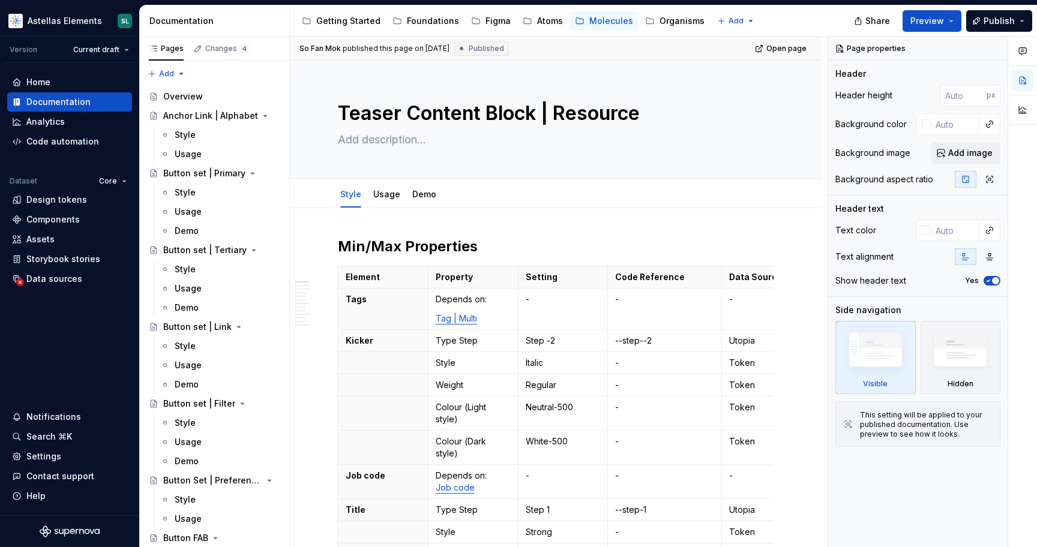
type textarea "*"
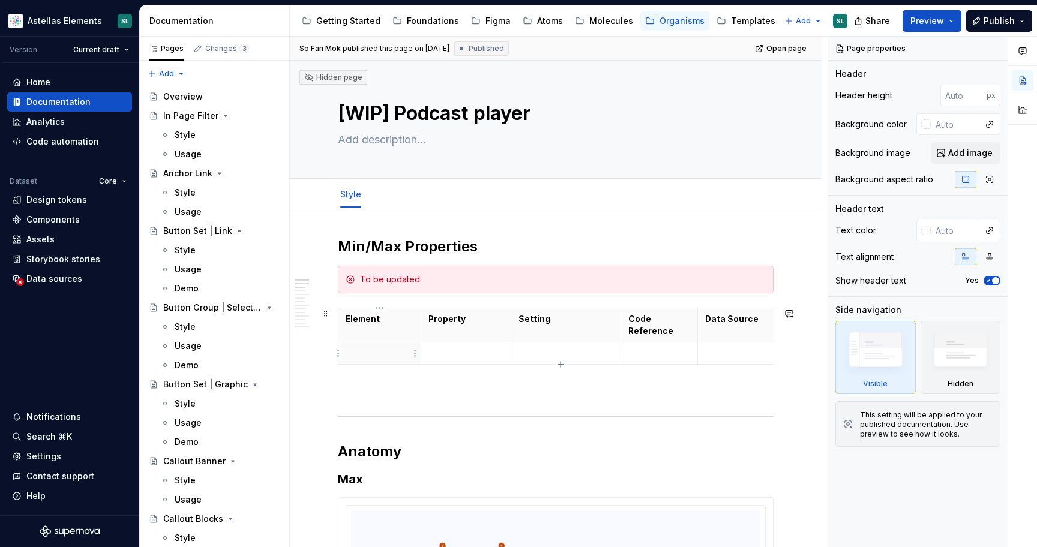
click at [377, 355] on p at bounding box center [380, 353] width 68 height 12
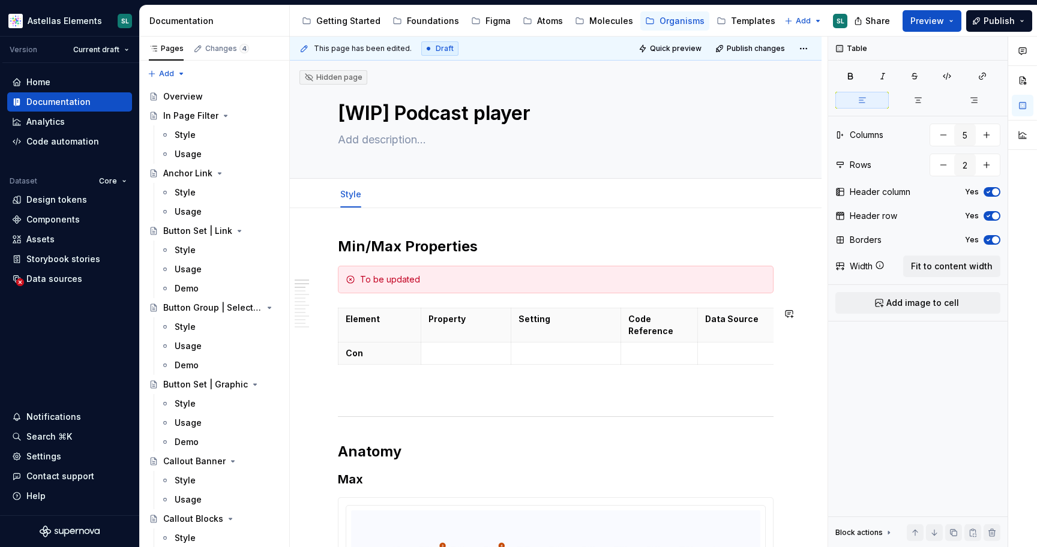
type textarea "*"
click at [338, 358] on html "Astellas Elements SL Version Current draft Home Documentation Analytics Code au…" at bounding box center [518, 273] width 1037 height 547
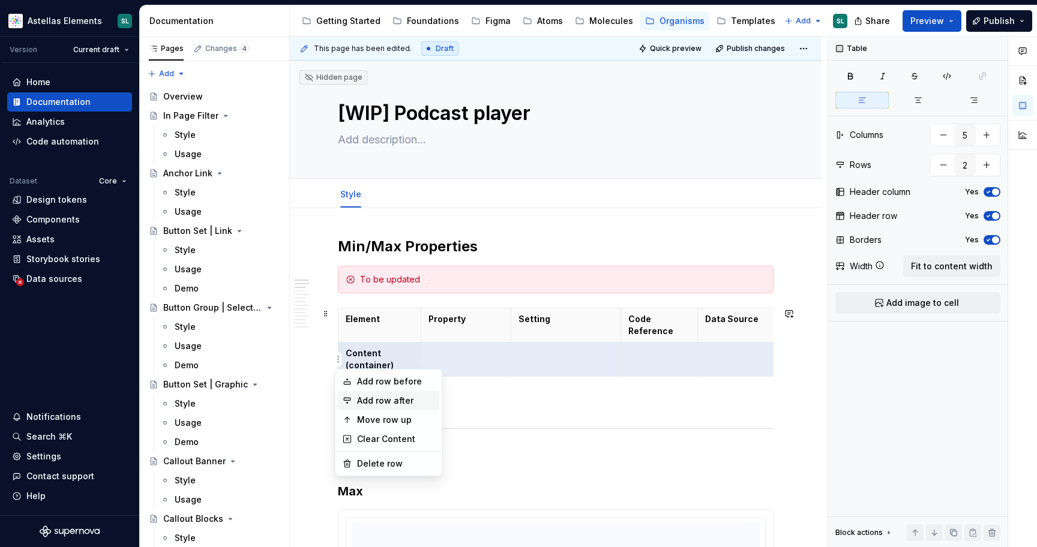
click at [394, 403] on div "Add row after" at bounding box center [396, 401] width 78 height 12
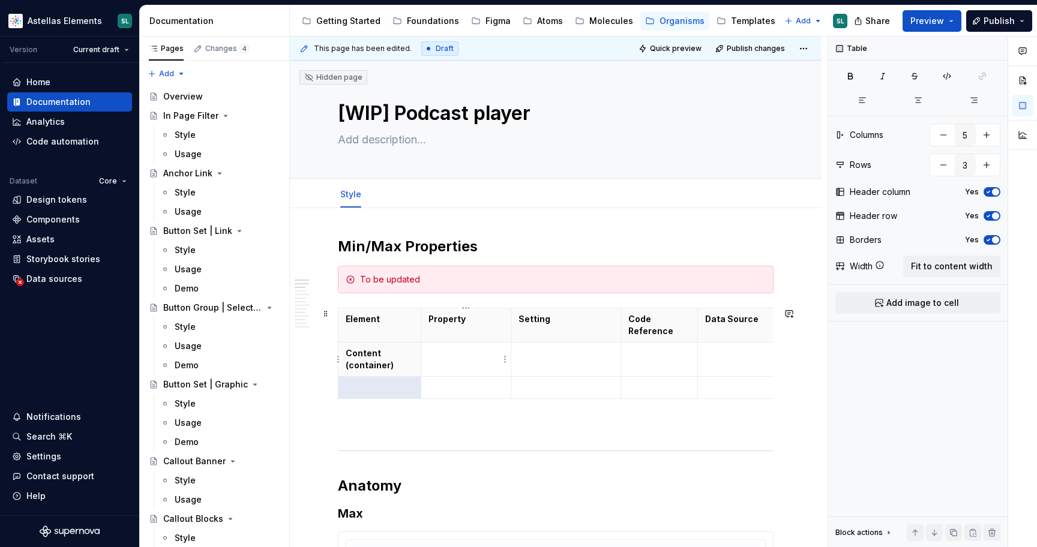
click at [442, 365] on td at bounding box center [466, 360] width 90 height 34
click at [463, 386] on p at bounding box center [465, 388] width 75 height 12
click at [337, 388] on html "Astellas Elements SL Version Current draft Home Documentation Analytics Code au…" at bounding box center [518, 273] width 1037 height 547
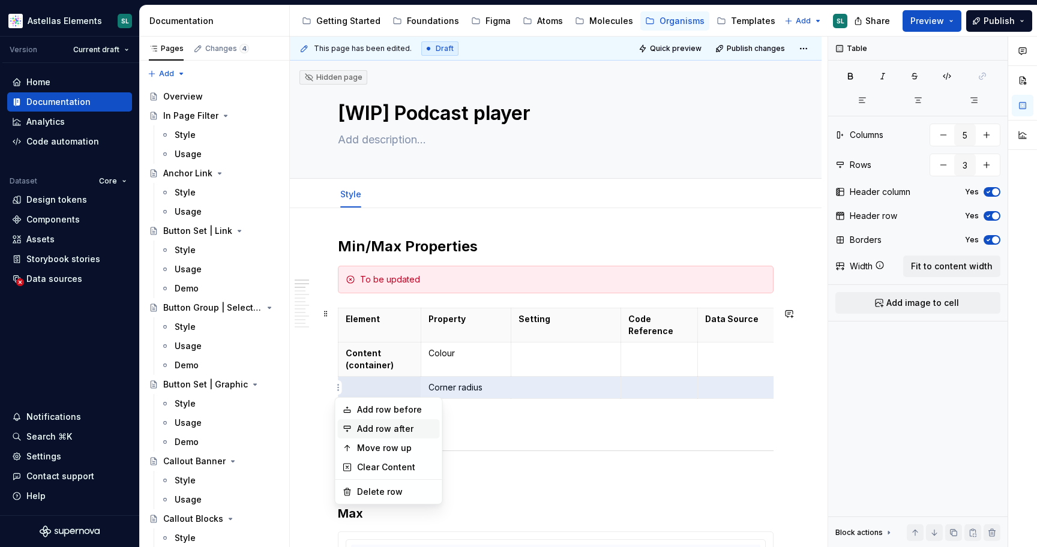
click at [395, 426] on div "Add row after" at bounding box center [396, 429] width 78 height 12
type input "4"
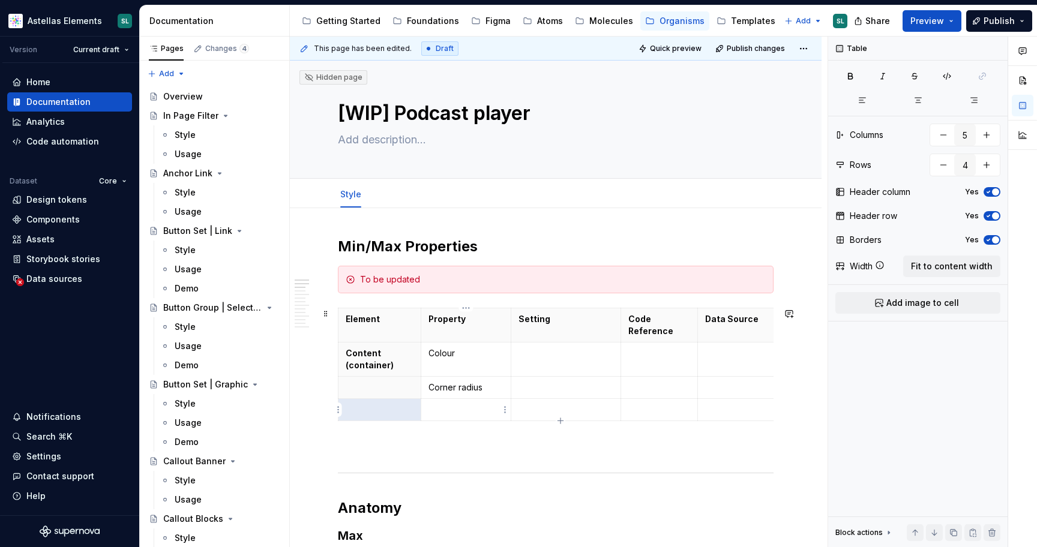
click at [456, 411] on p at bounding box center [465, 410] width 75 height 12
type textarea "*"
click at [339, 410] on html "Astellas Elements SL Version Current draft Home Documentation Analytics Code au…" at bounding box center [518, 273] width 1037 height 547
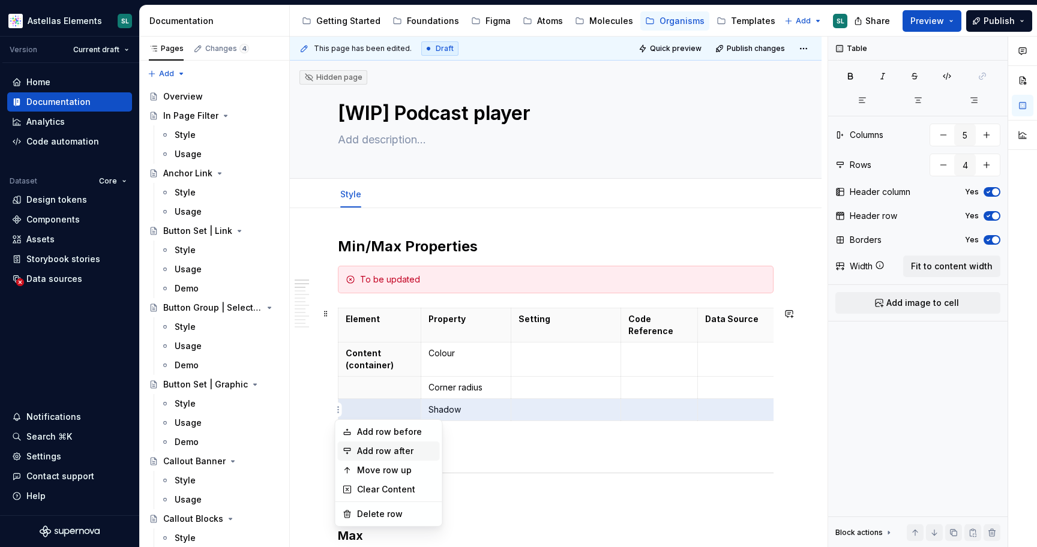
click at [390, 454] on div "Add row after" at bounding box center [396, 451] width 78 height 12
type input "5"
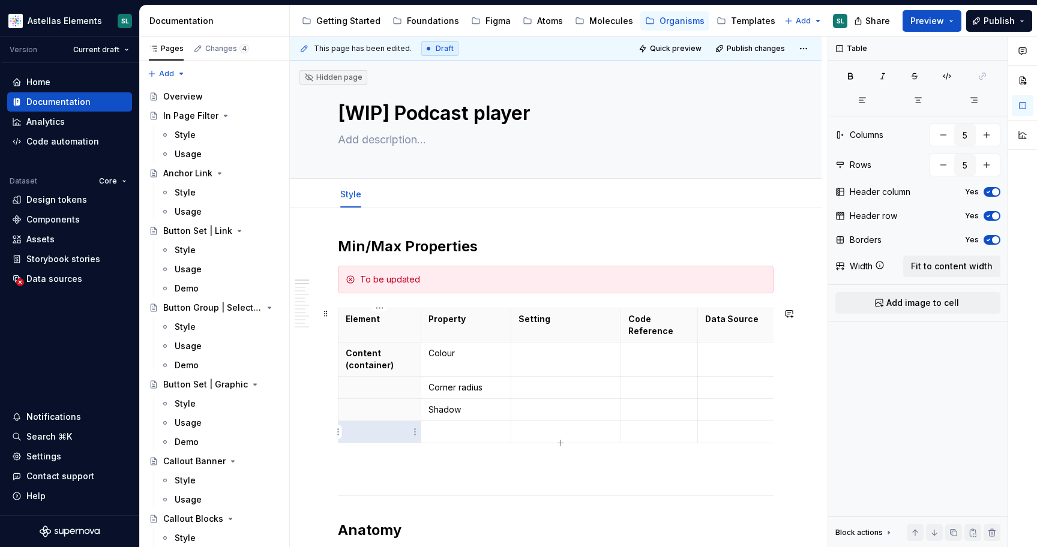
click at [376, 428] on p at bounding box center [380, 432] width 68 height 12
click at [455, 437] on p at bounding box center [465, 432] width 75 height 12
click at [431, 442] on p "Depends on teaser image block" at bounding box center [465, 444] width 75 height 36
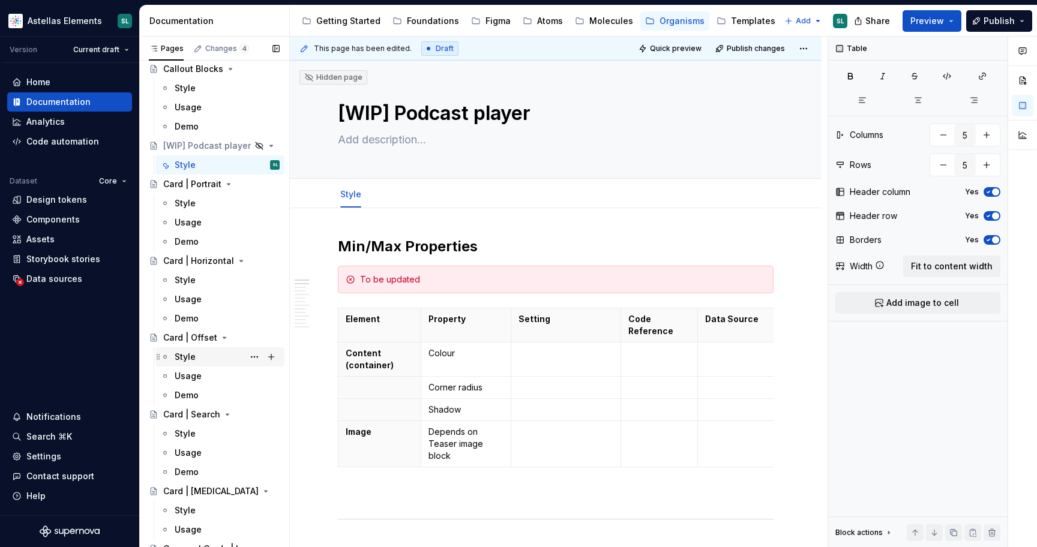
scroll to position [458, 0]
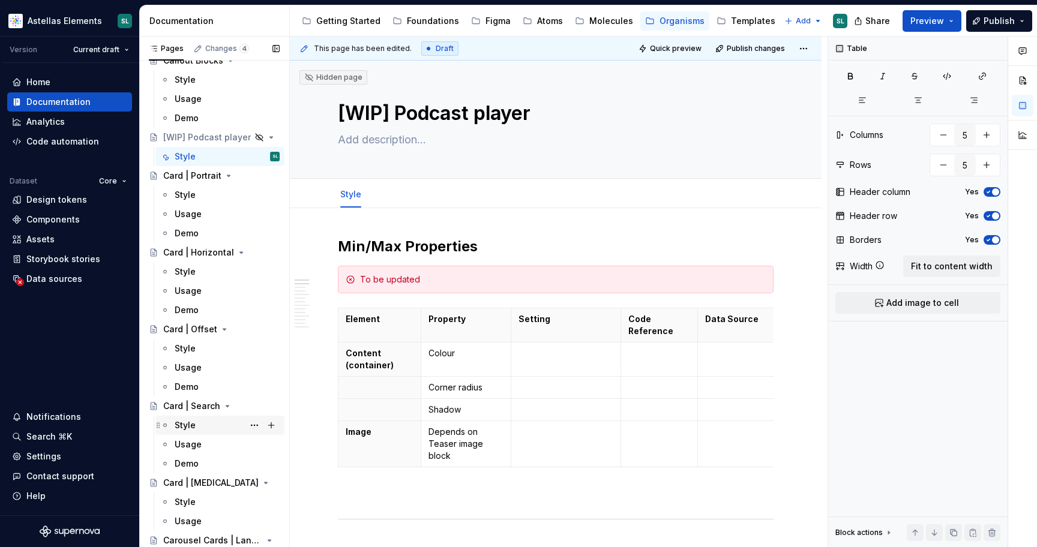
click at [206, 429] on div "Style" at bounding box center [227, 425] width 105 height 17
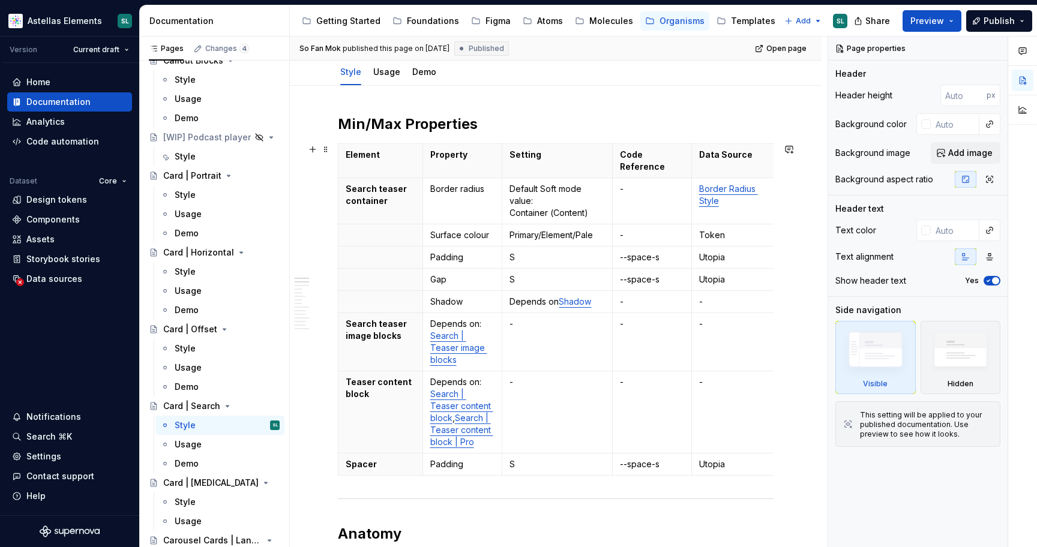
scroll to position [128, 0]
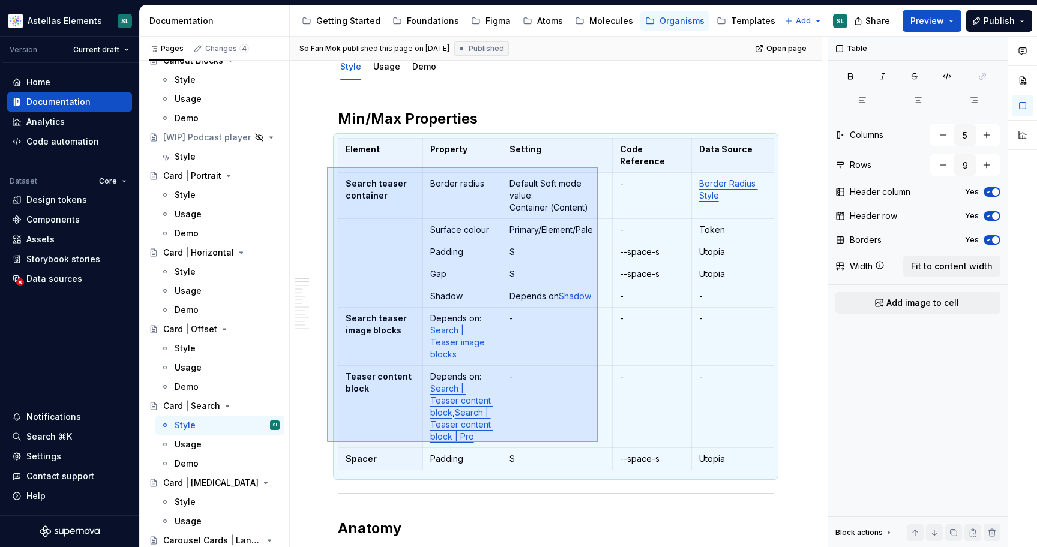
drag, startPoint x: 327, startPoint y: 167, endPoint x: 601, endPoint y: 444, distance: 389.5
click at [600, 444] on div "**********" at bounding box center [559, 292] width 538 height 511
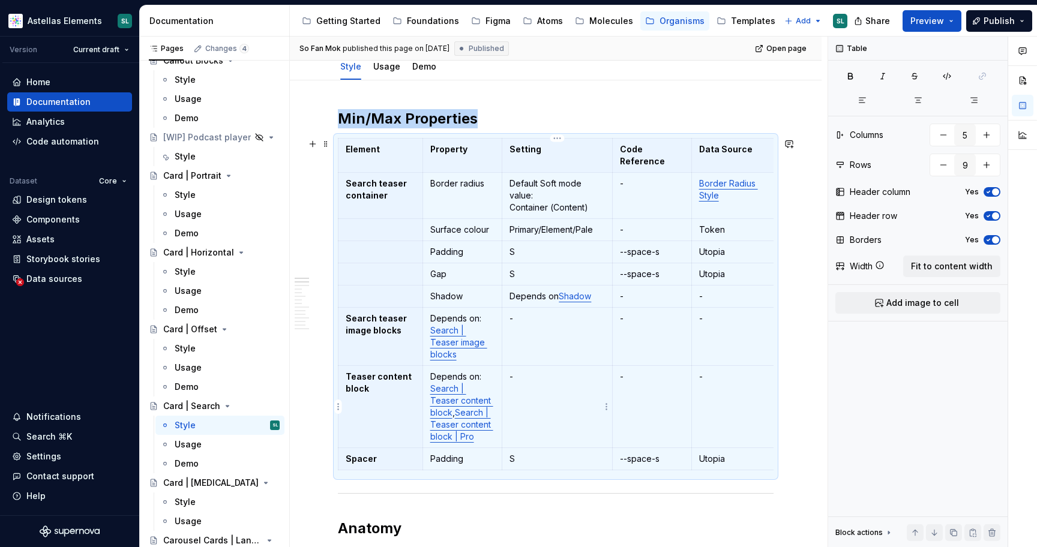
copy h2 "Min/Max Properties"
click at [201, 152] on div "Style" at bounding box center [227, 156] width 105 height 17
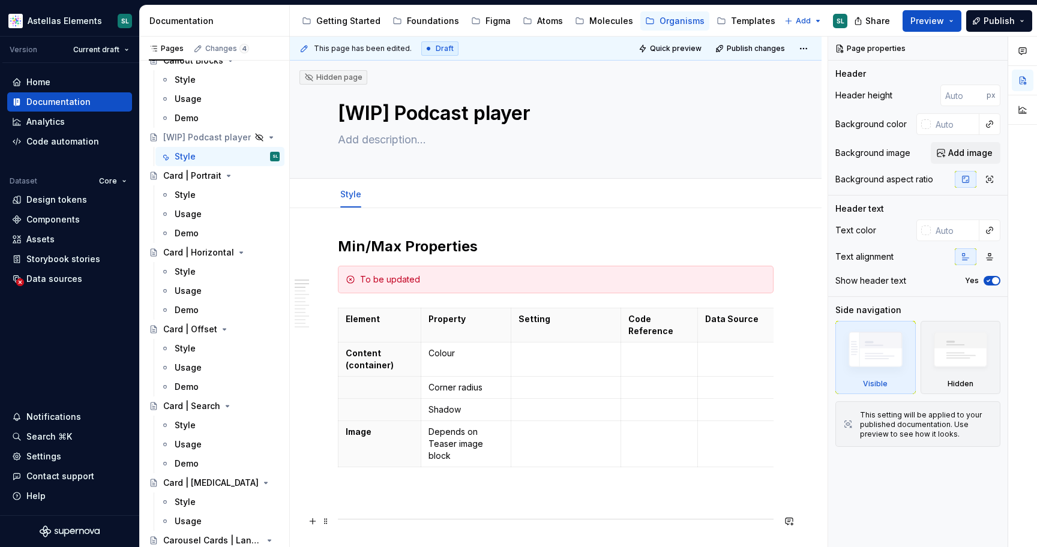
scroll to position [129, 0]
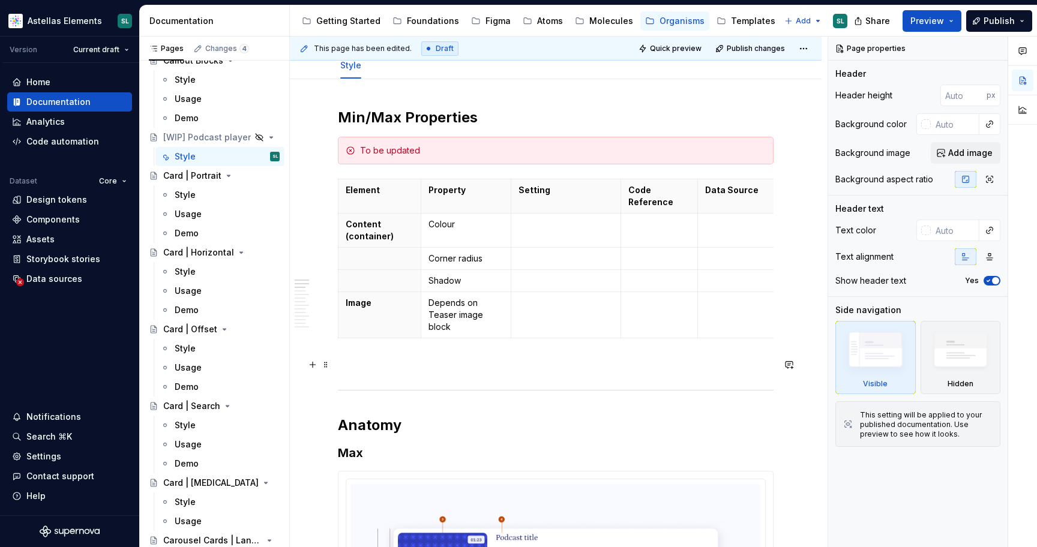
click at [455, 361] on p at bounding box center [556, 365] width 436 height 14
type textarea "*"
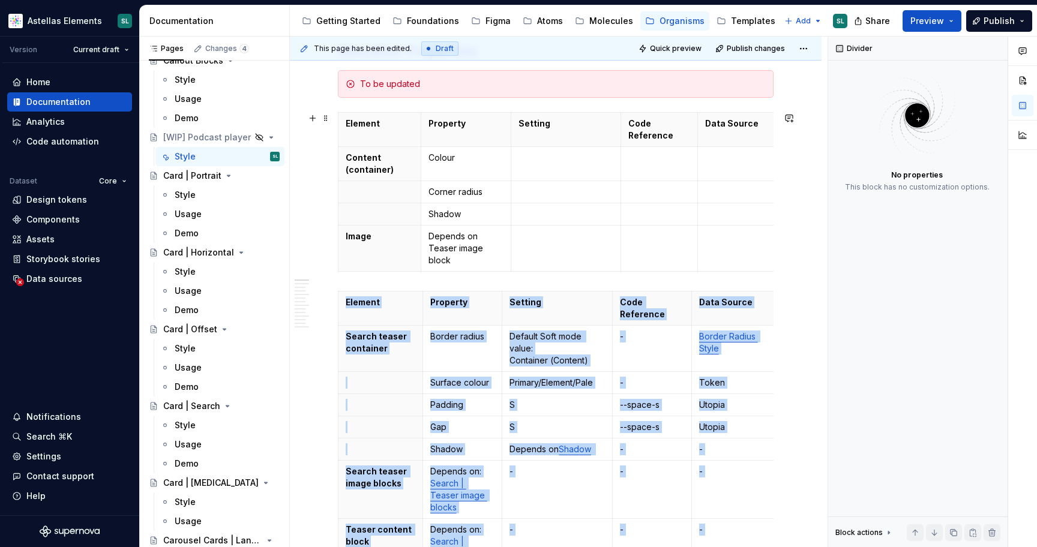
scroll to position [202, 0]
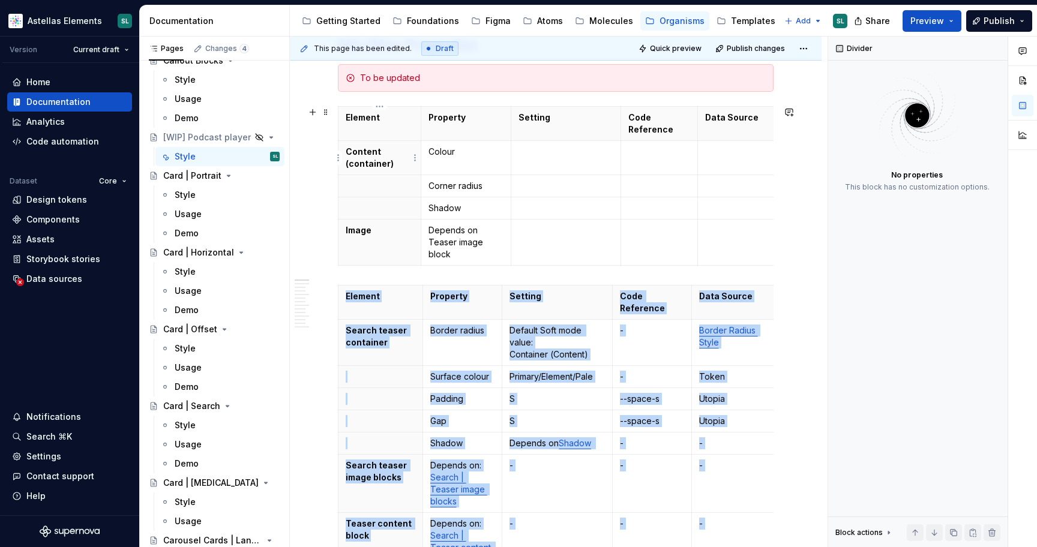
click at [388, 163] on p "Content (container)" at bounding box center [380, 158] width 68 height 24
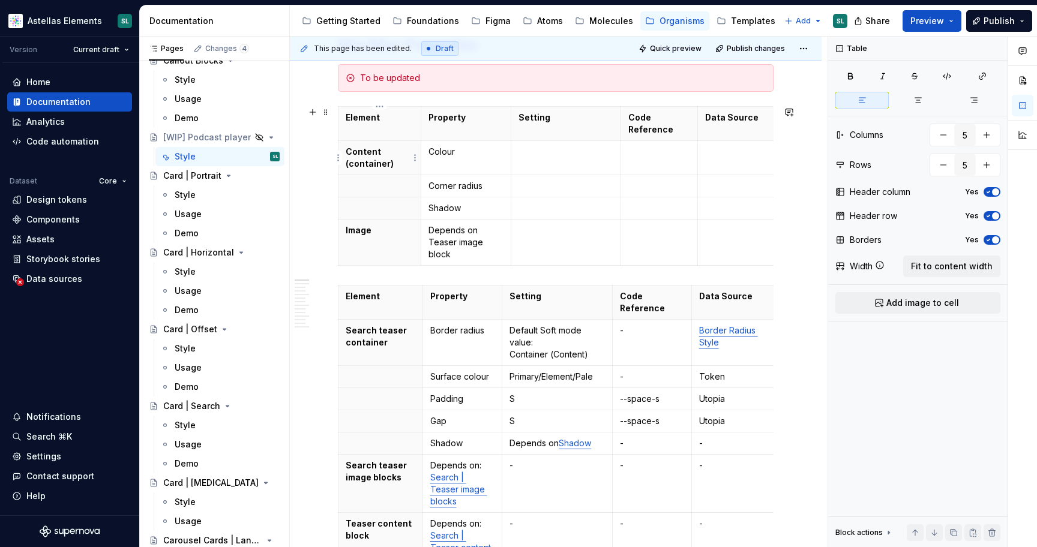
click at [388, 163] on p "Content (container)" at bounding box center [380, 158] width 68 height 24
click at [376, 338] on p "Search teaser container" at bounding box center [381, 337] width 70 height 24
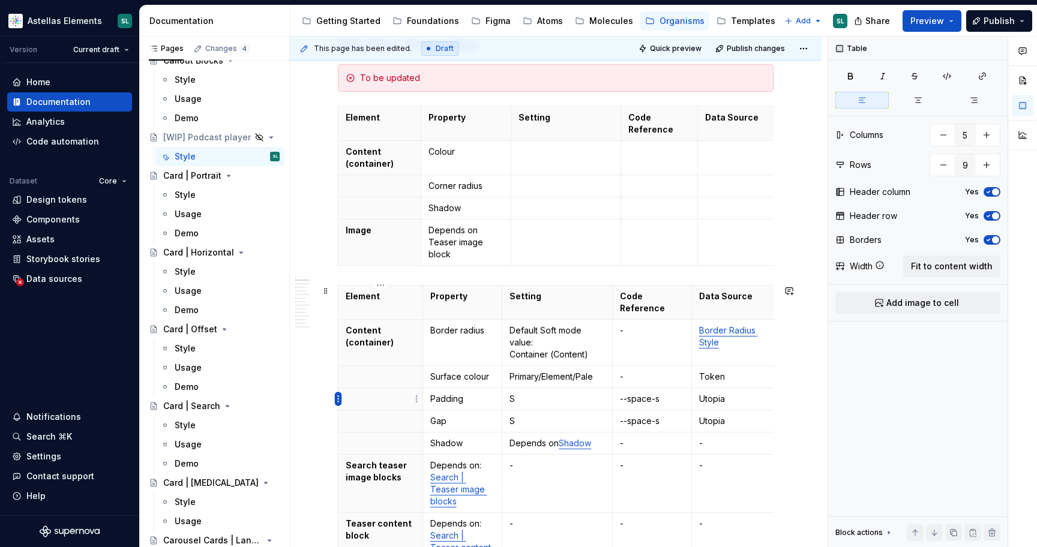
click at [337, 399] on html "Astellas Elements SL Version Current draft Home Documentation Analytics Code au…" at bounding box center [518, 273] width 1037 height 547
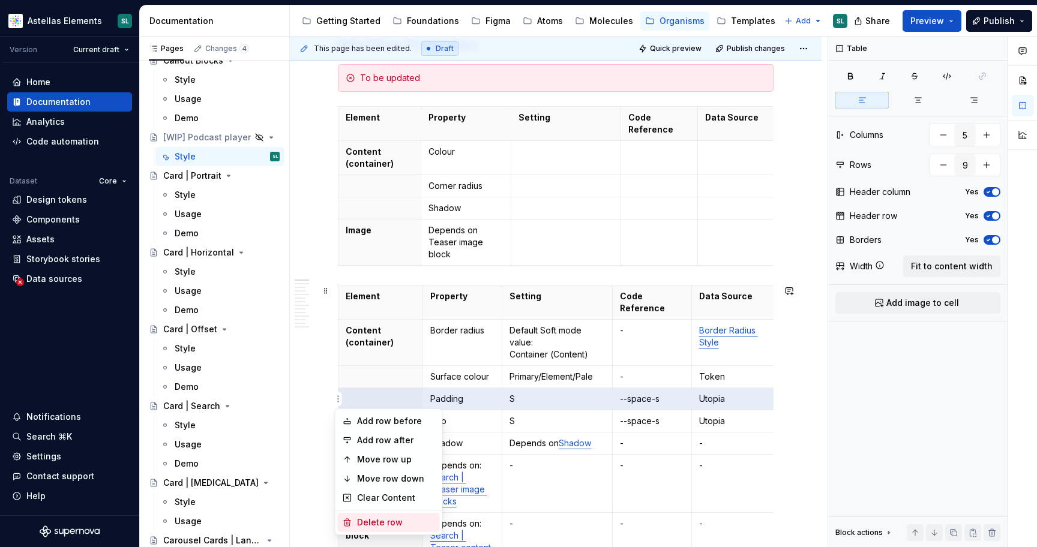
click at [379, 518] on div "Delete row" at bounding box center [396, 523] width 78 height 12
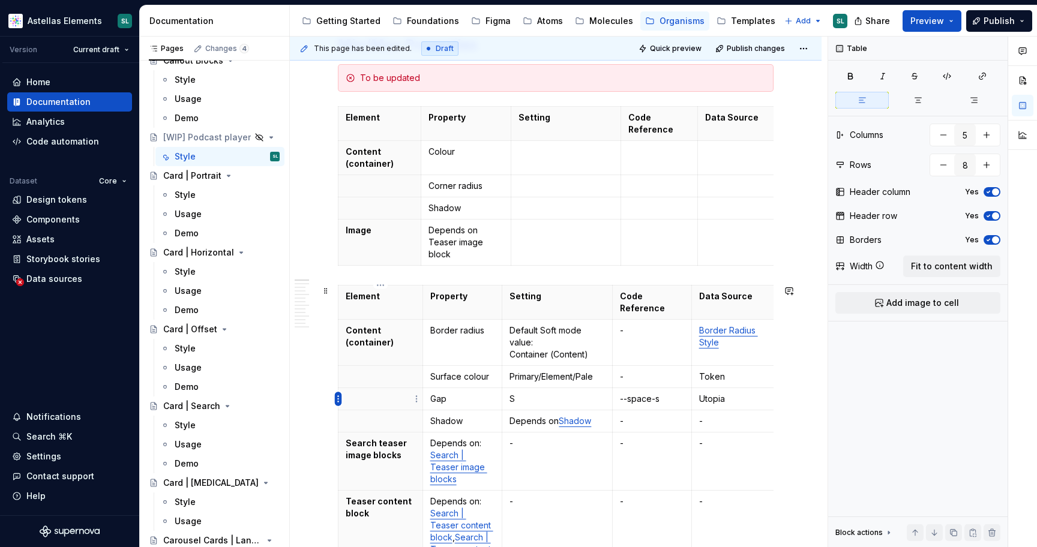
click at [338, 400] on html "Astellas Elements SL Version Current draft Home Documentation Analytics Code au…" at bounding box center [518, 273] width 1037 height 547
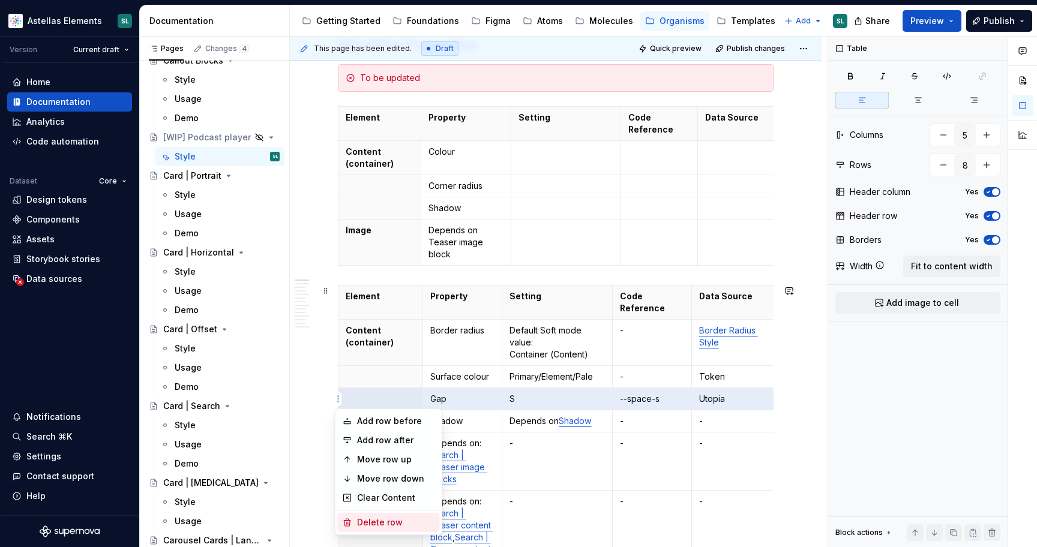
click at [399, 521] on div "Delete row" at bounding box center [396, 523] width 78 height 12
type input "7"
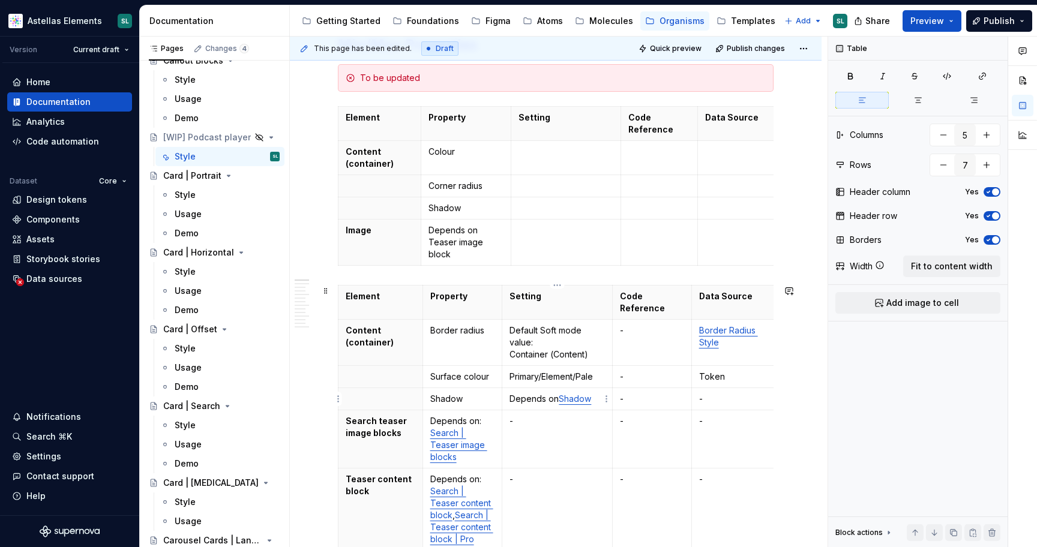
click at [533, 401] on p "Depends on Shadow" at bounding box center [556, 399] width 95 height 12
click at [529, 399] on p "Depends on Shadow" at bounding box center [556, 399] width 95 height 12
click at [638, 399] on p "-" at bounding box center [652, 399] width 64 height 12
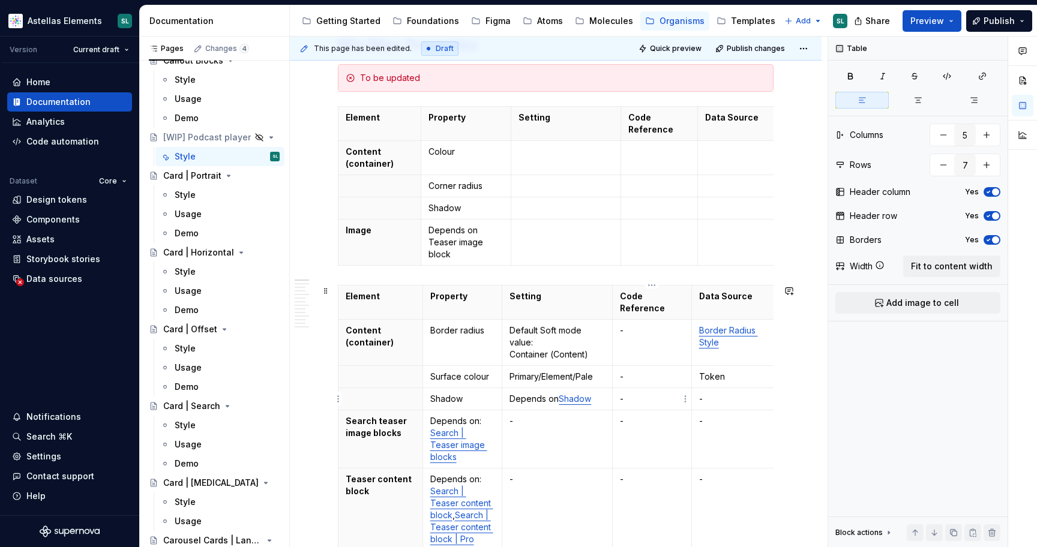
type textarea "*"
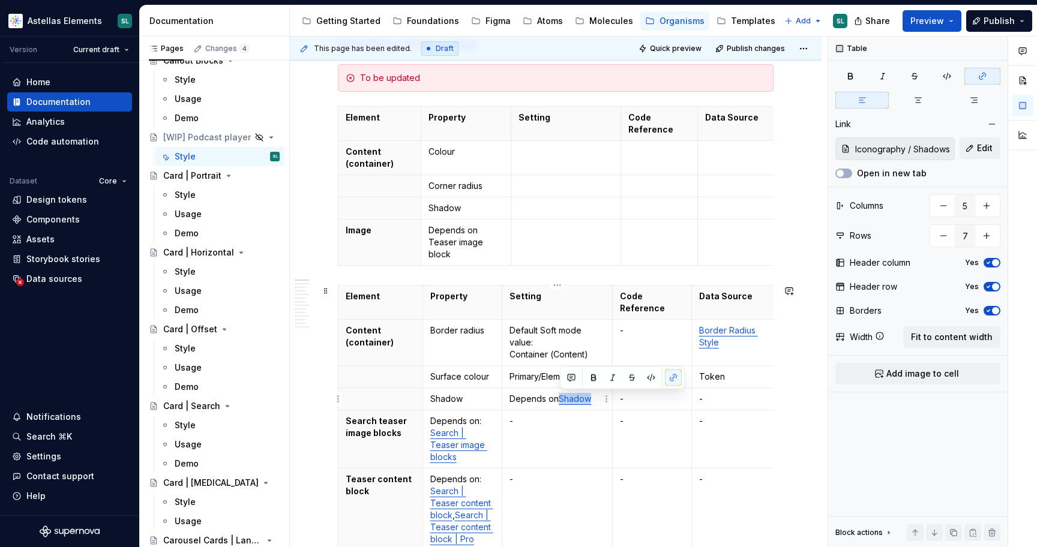
drag, startPoint x: 561, startPoint y: 399, endPoint x: 592, endPoint y: 397, distance: 31.3
click at [592, 397] on p "Depends on Shadow" at bounding box center [556, 399] width 95 height 12
copy link "Shadow"
click at [728, 399] on p "-" at bounding box center [735, 399] width 73 height 12
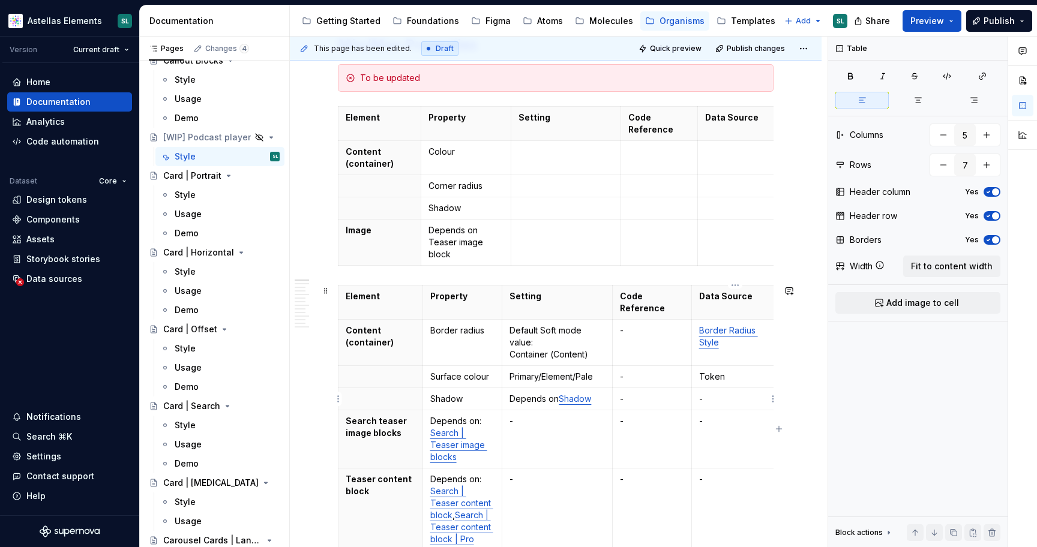
click at [728, 399] on p "-" at bounding box center [735, 399] width 73 height 12
click at [536, 397] on p "Depends on Shadow" at bounding box center [556, 399] width 95 height 12
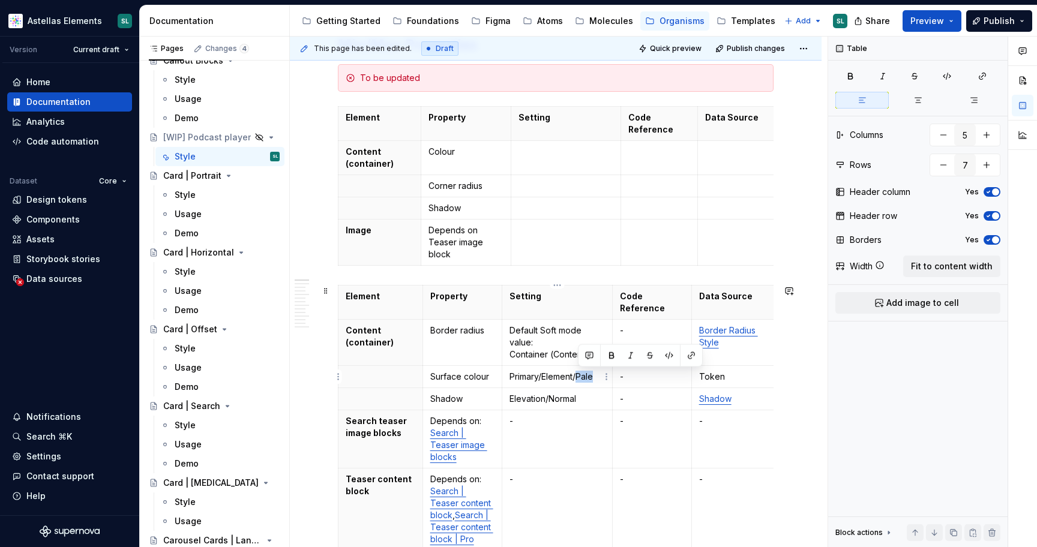
drag, startPoint x: 580, startPoint y: 377, endPoint x: 597, endPoint y: 377, distance: 16.8
click at [597, 377] on p "Primary/Element/Pale" at bounding box center [556, 377] width 95 height 12
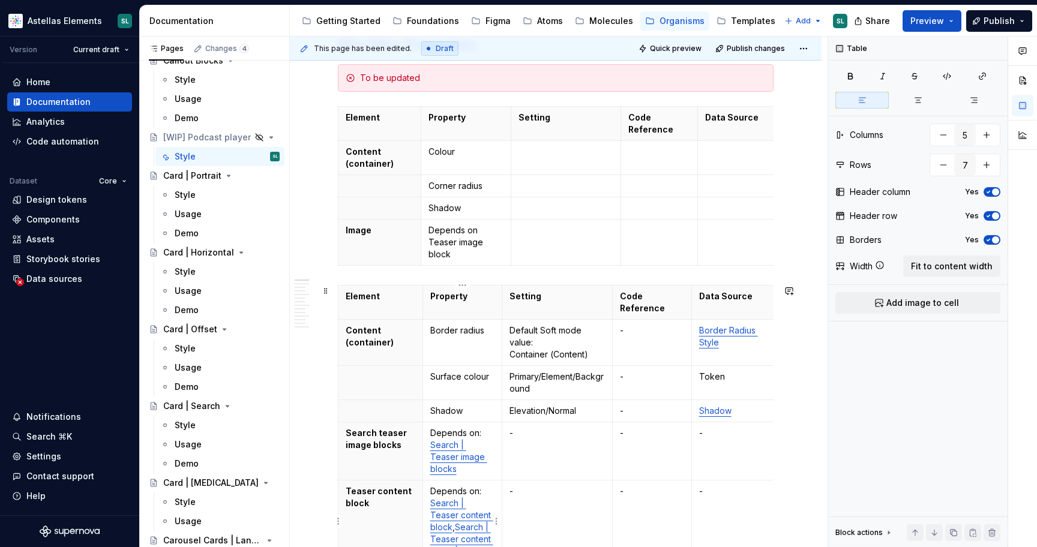
type textarea "*"
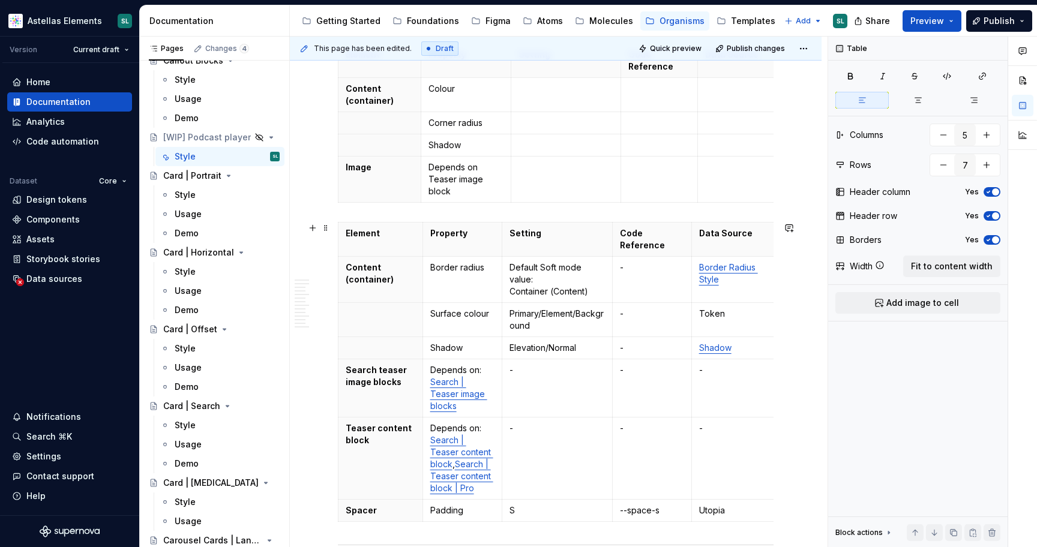
scroll to position [266, 0]
drag, startPoint x: 406, startPoint y: 381, endPoint x: 344, endPoint y: 369, distance: 63.5
click at [344, 369] on th "Search teaser image blocks" at bounding box center [380, 387] width 85 height 58
click at [368, 383] on p "Search teaser image blocks" at bounding box center [381, 375] width 70 height 24
drag, startPoint x: 379, startPoint y: 368, endPoint x: 345, endPoint y: 368, distance: 33.6
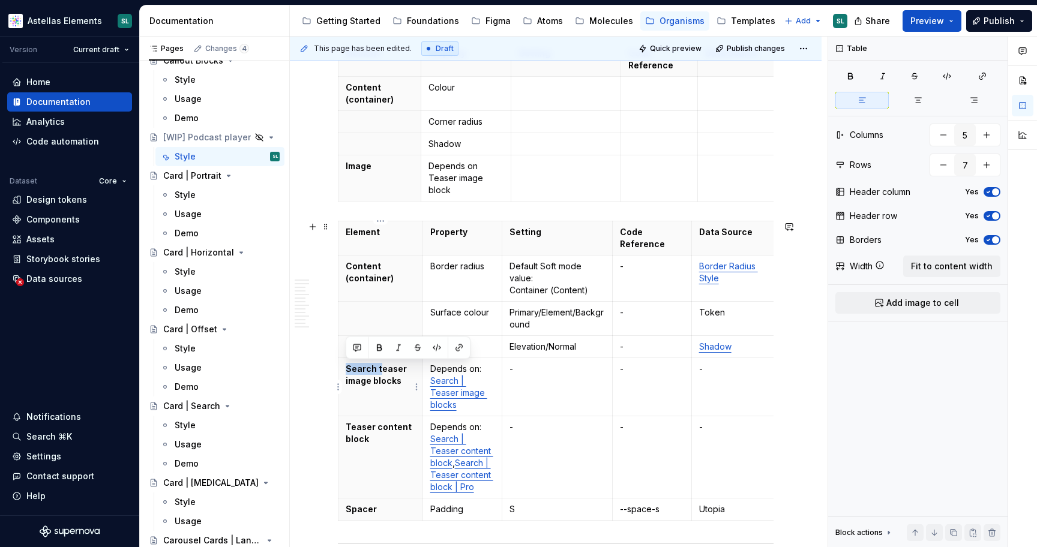
click at [345, 368] on th "Search teaser image blocks" at bounding box center [380, 387] width 85 height 58
click at [379, 385] on p "Teaser image blocks" at bounding box center [381, 375] width 70 height 24
drag, startPoint x: 379, startPoint y: 385, endPoint x: 344, endPoint y: 369, distance: 38.7
click at [344, 369] on th "Teaser image blocks" at bounding box center [380, 387] width 85 height 58
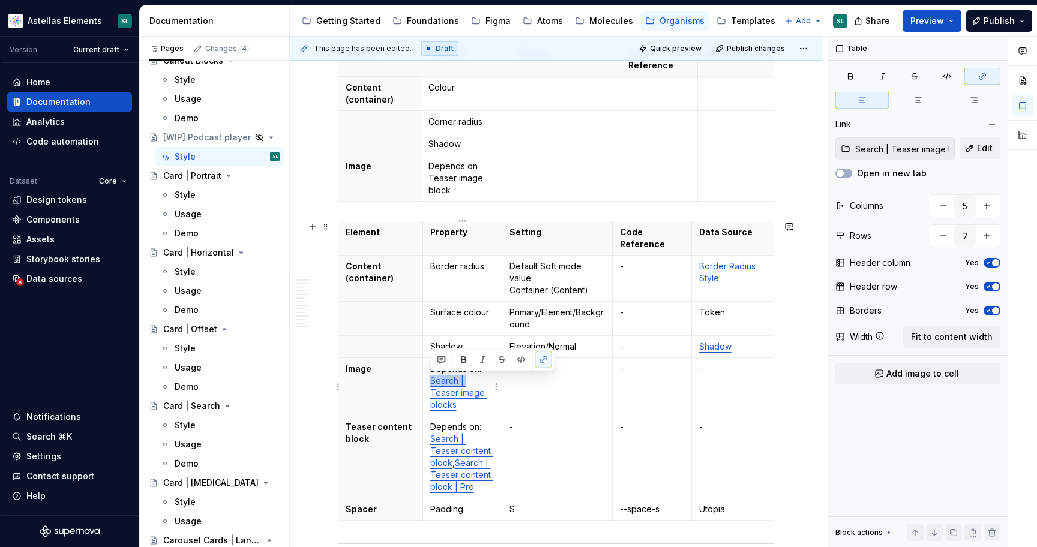
drag, startPoint x: 431, startPoint y: 394, endPoint x: 430, endPoint y: 383, distance: 11.5
click at [430, 382] on link "Search | Teaser image blocks" at bounding box center [458, 393] width 57 height 34
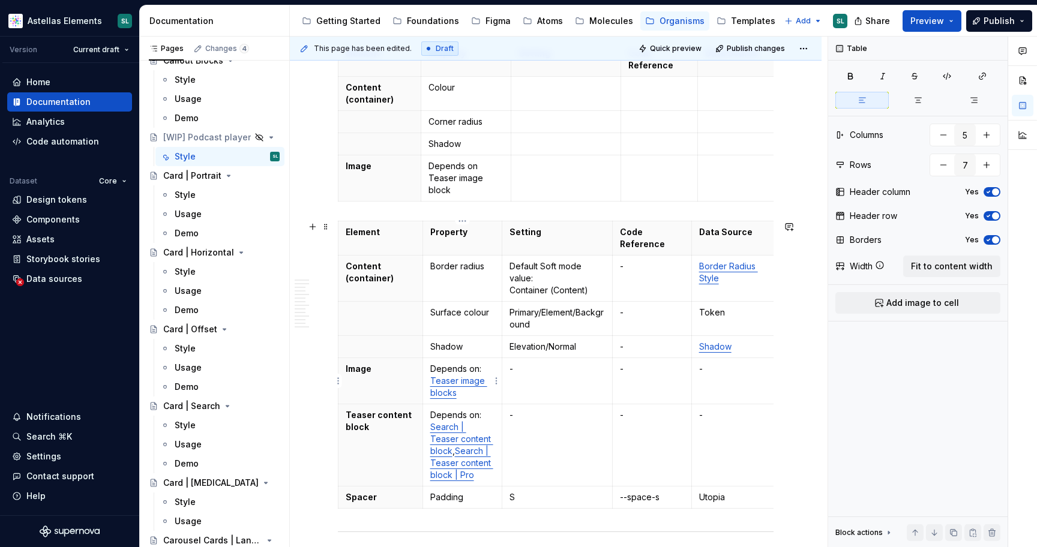
click at [442, 390] on link "Teaser image blocks" at bounding box center [458, 387] width 57 height 22
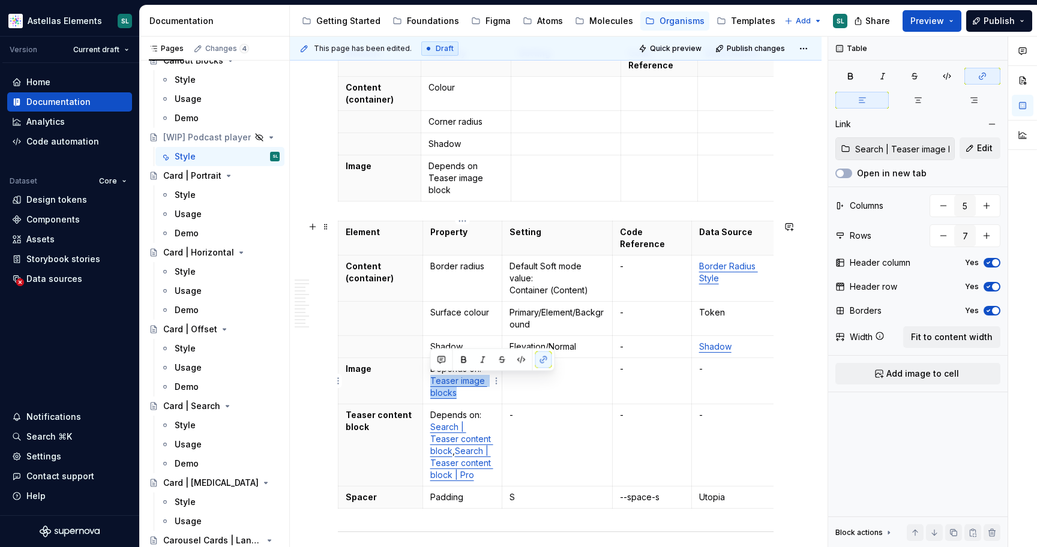
drag, startPoint x: 457, startPoint y: 394, endPoint x: 430, endPoint y: 385, distance: 28.7
click at [430, 385] on p "Depends on: Teaser image blocks" at bounding box center [462, 381] width 65 height 36
click at [974, 76] on button "button" at bounding box center [982, 76] width 36 height 17
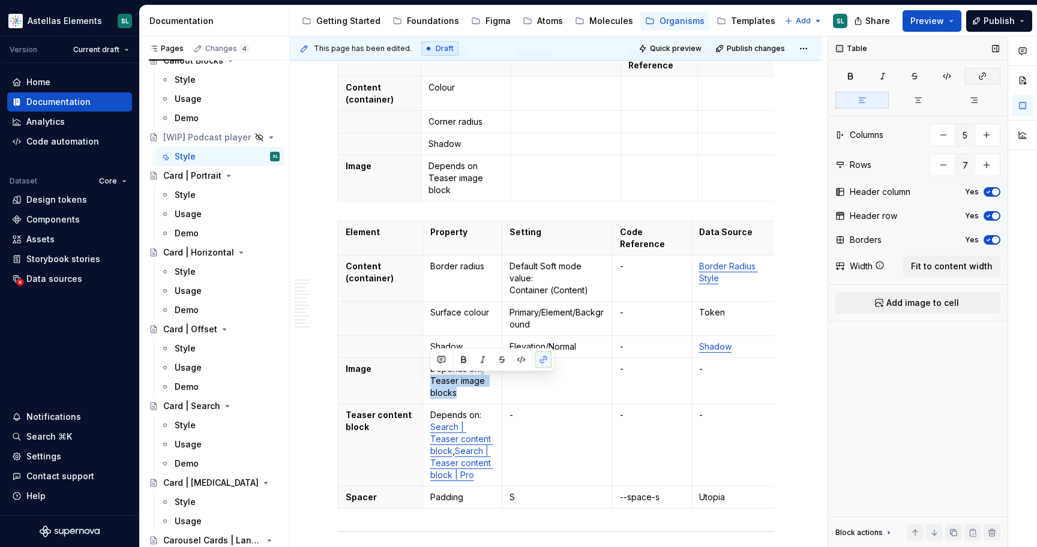
click at [974, 76] on button "button" at bounding box center [982, 76] width 36 height 17
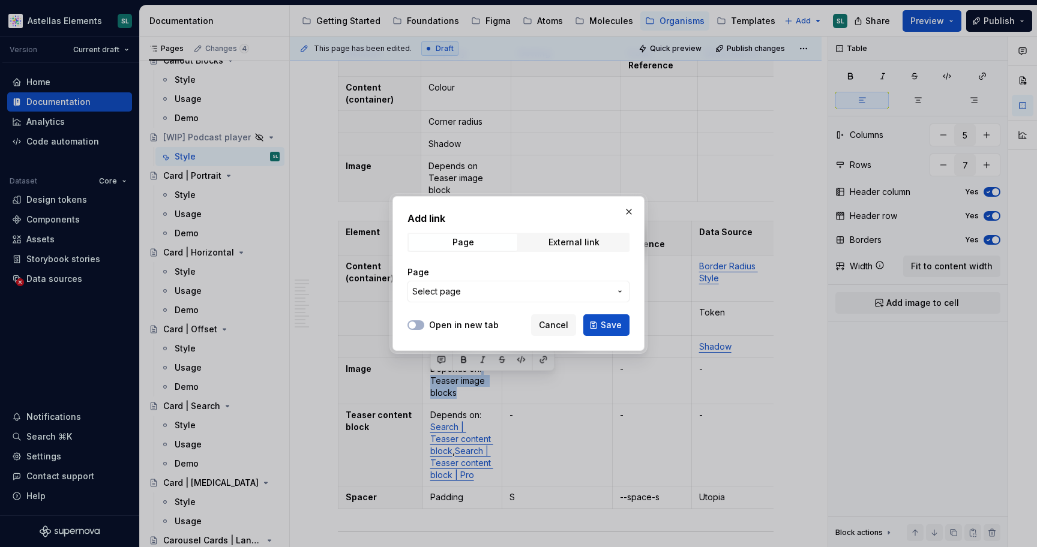
click at [569, 290] on span "Select page" at bounding box center [511, 292] width 198 height 12
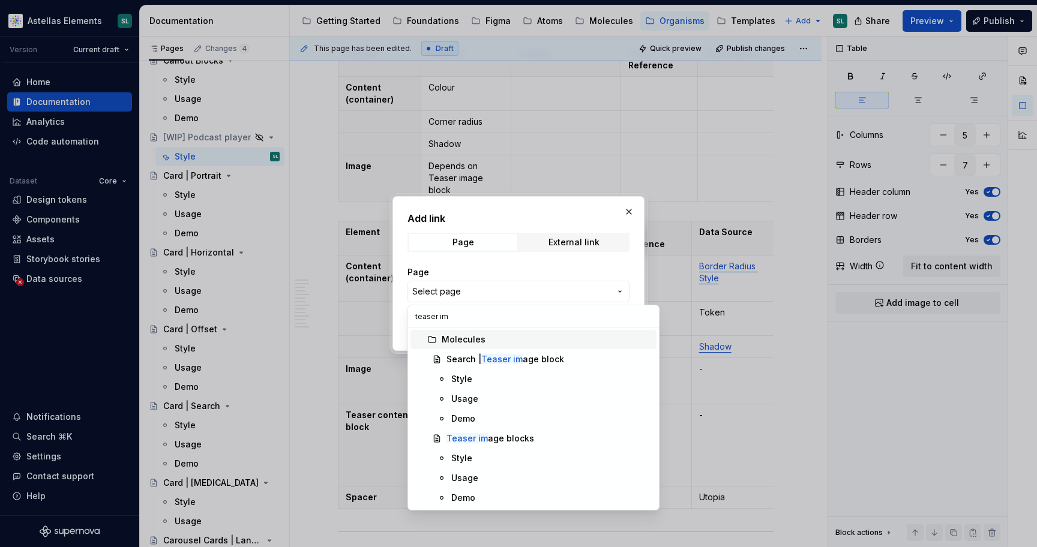
type input "teaser ima"
click at [501, 440] on div "Teaser ima ge blocks" at bounding box center [490, 439] width 88 height 12
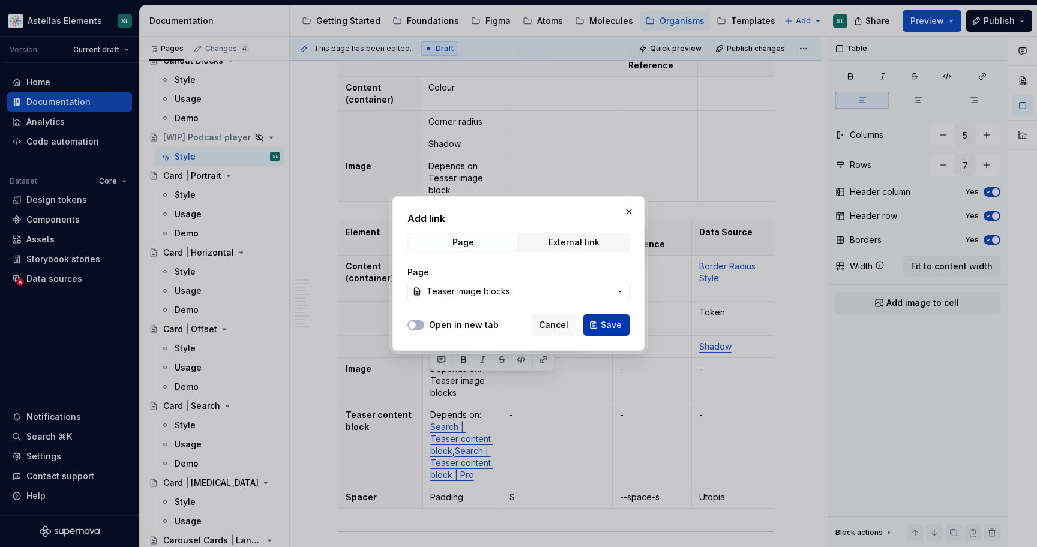
click at [596, 324] on button "Save" at bounding box center [606, 325] width 46 height 22
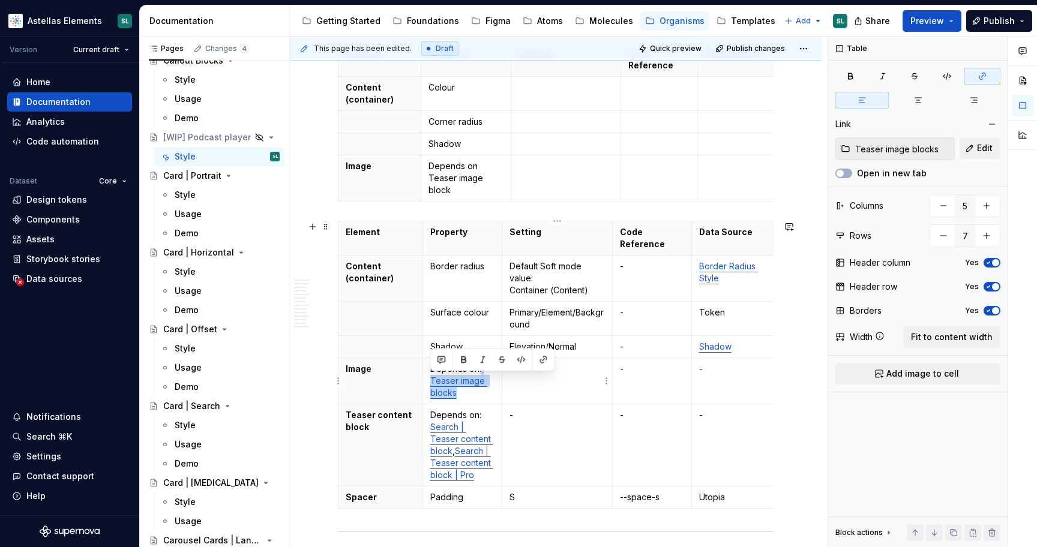
click at [588, 386] on td "-" at bounding box center [557, 381] width 110 height 46
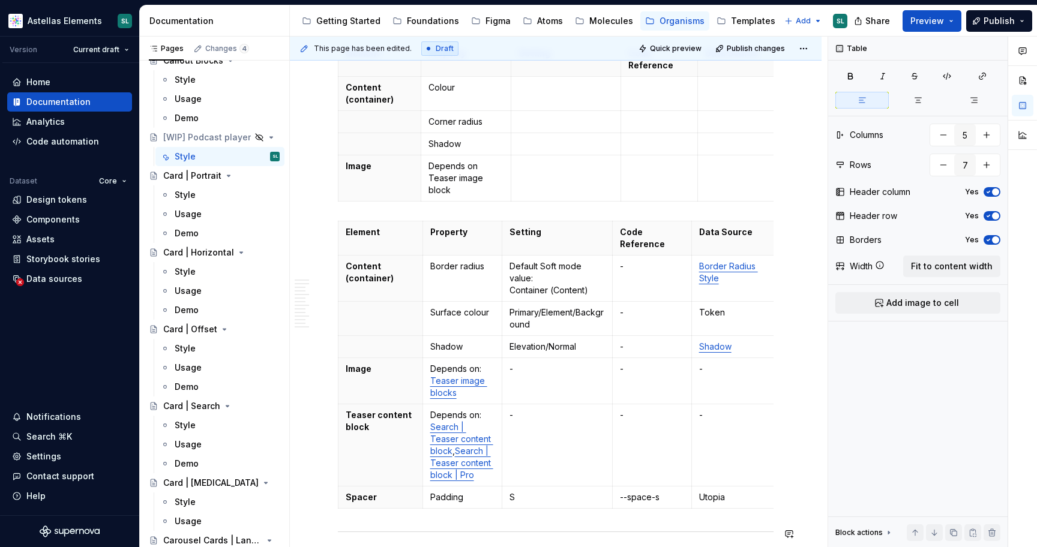
type textarea "*"
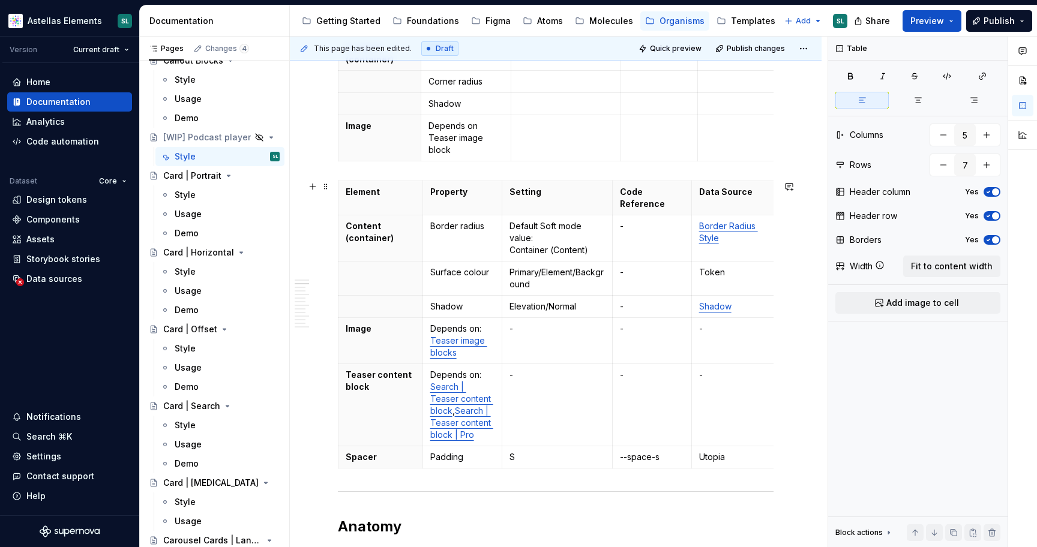
scroll to position [307, 0]
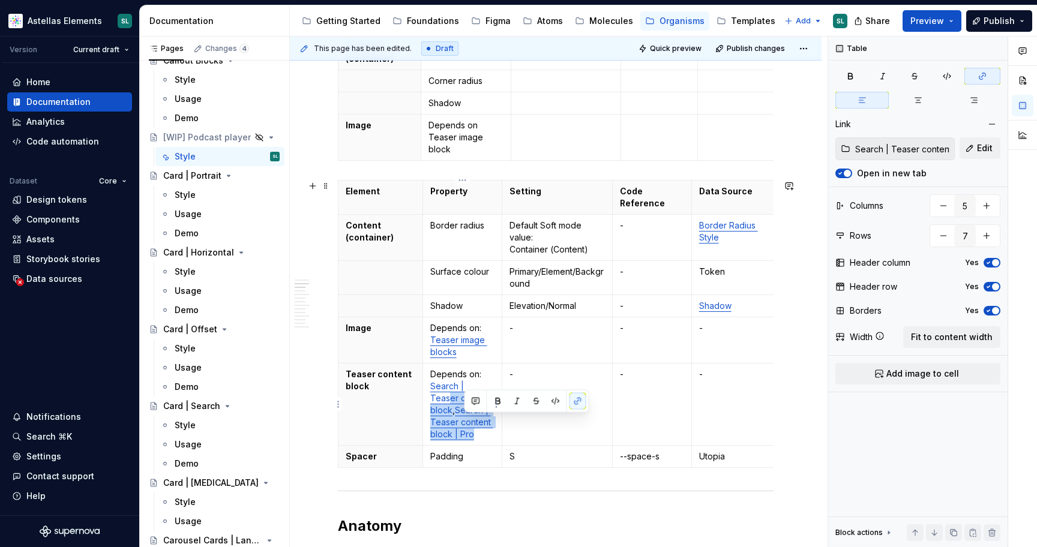
type input "Search | Teaser content block"
drag, startPoint x: 480, startPoint y: 436, endPoint x: 427, endPoint y: 385, distance: 73.0
click at [427, 385] on td "Depends on: Search | Teaser content block , Search | Teaser content block | Pro" at bounding box center [462, 405] width 80 height 82
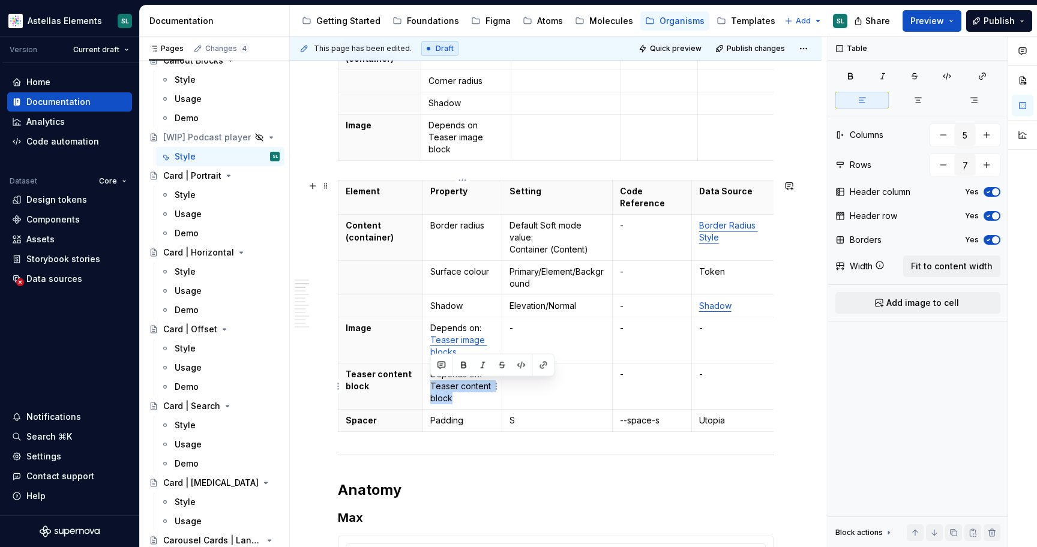
drag, startPoint x: 461, startPoint y: 400, endPoint x: 431, endPoint y: 391, distance: 31.7
click at [431, 391] on p "Depends on: Teaser content block" at bounding box center [462, 386] width 65 height 36
click at [979, 76] on icon "button" at bounding box center [982, 76] width 10 height 10
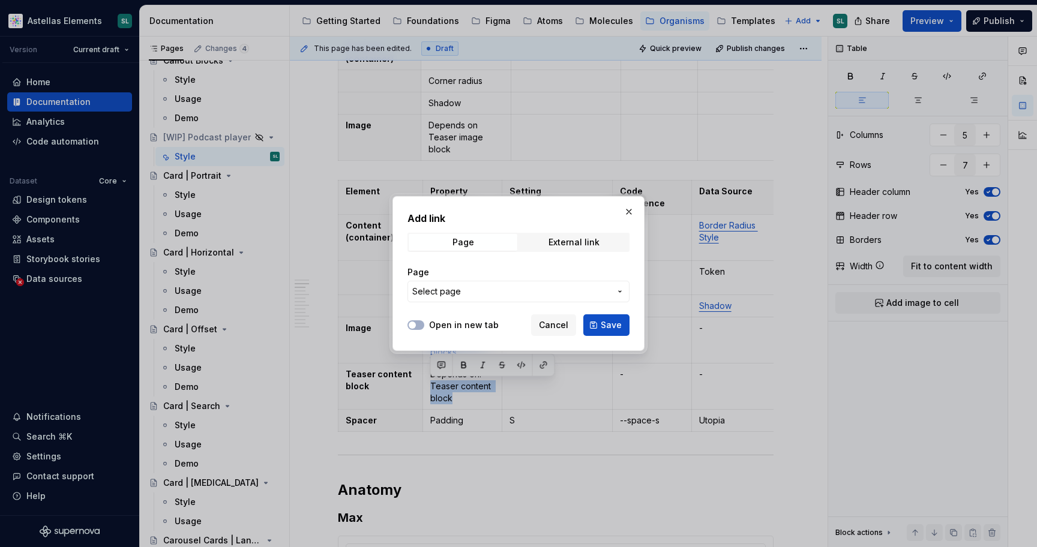
click at [589, 286] on span "Select page" at bounding box center [511, 292] width 198 height 12
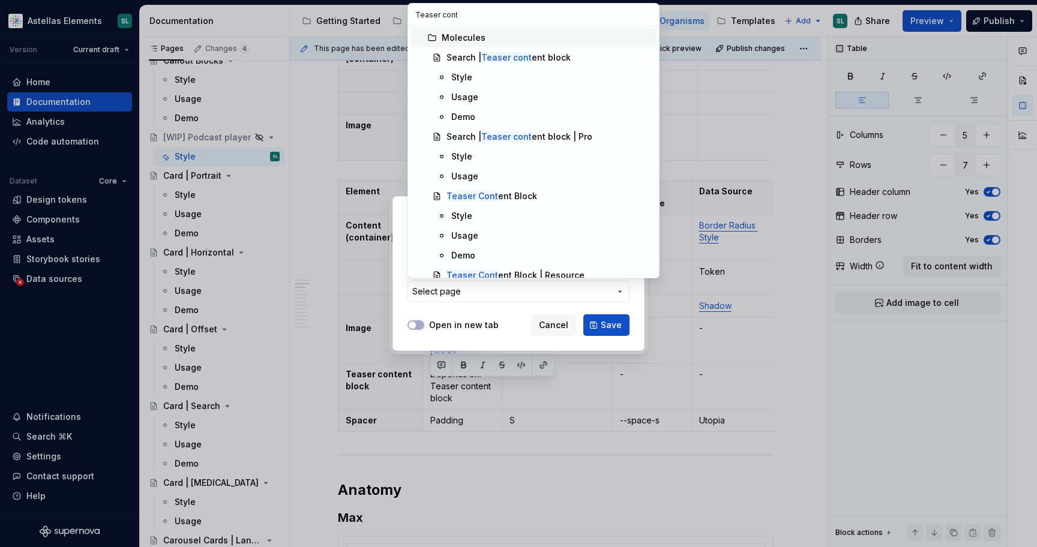
type input "Teaser conte"
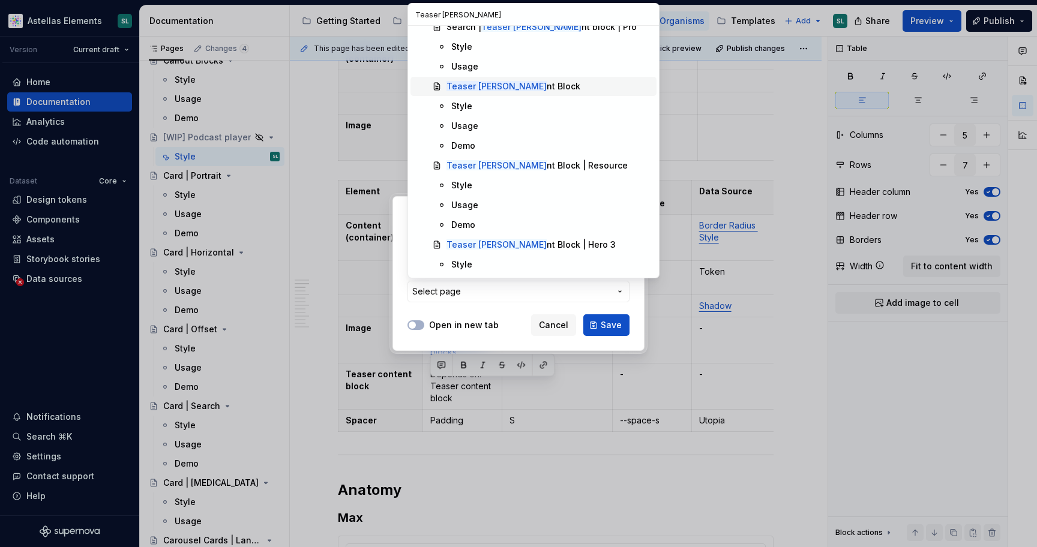
scroll to position [112, 0]
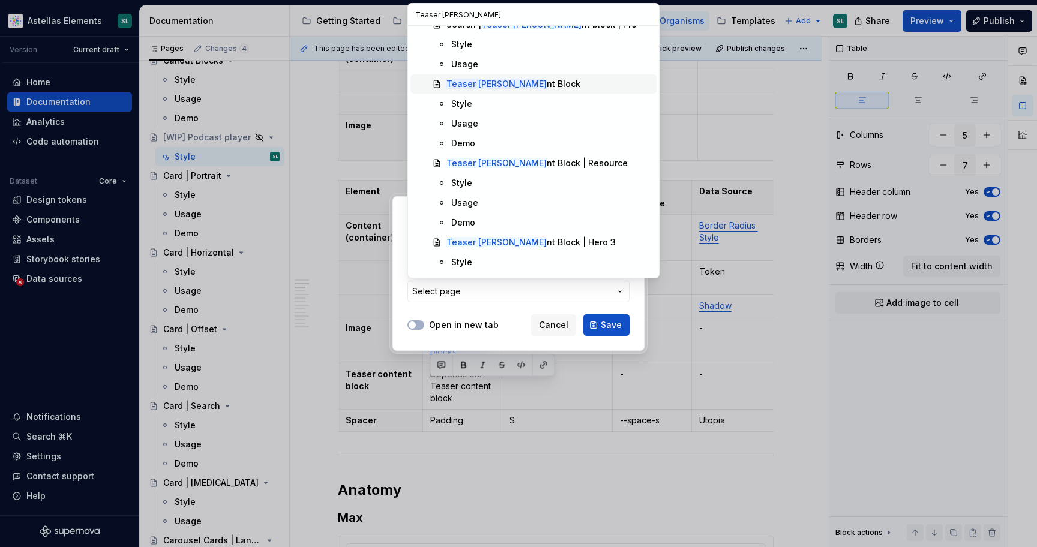
click at [527, 80] on div "Teaser Conte nt Block" at bounding box center [513, 84] width 134 height 12
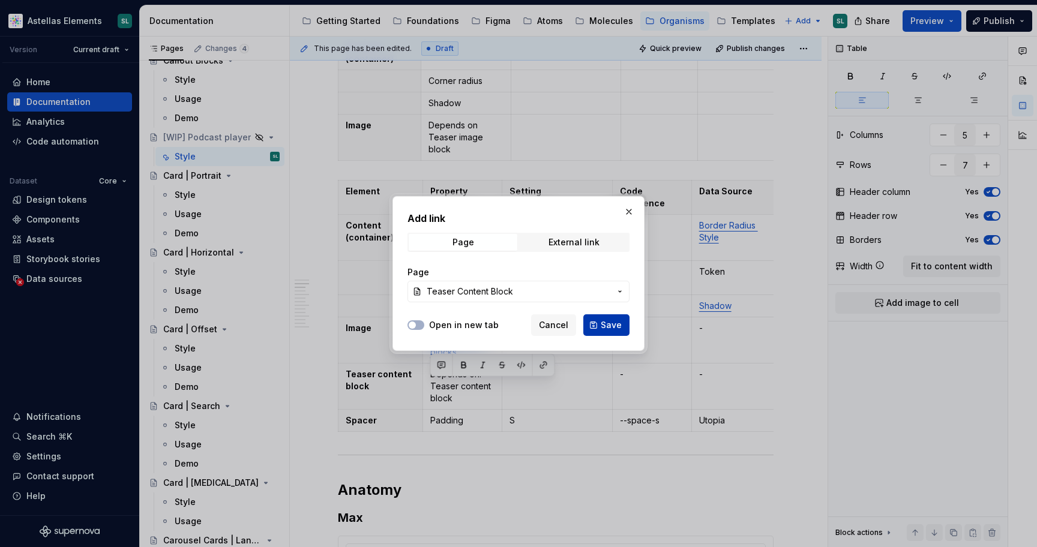
click at [608, 328] on span "Save" at bounding box center [611, 325] width 21 height 12
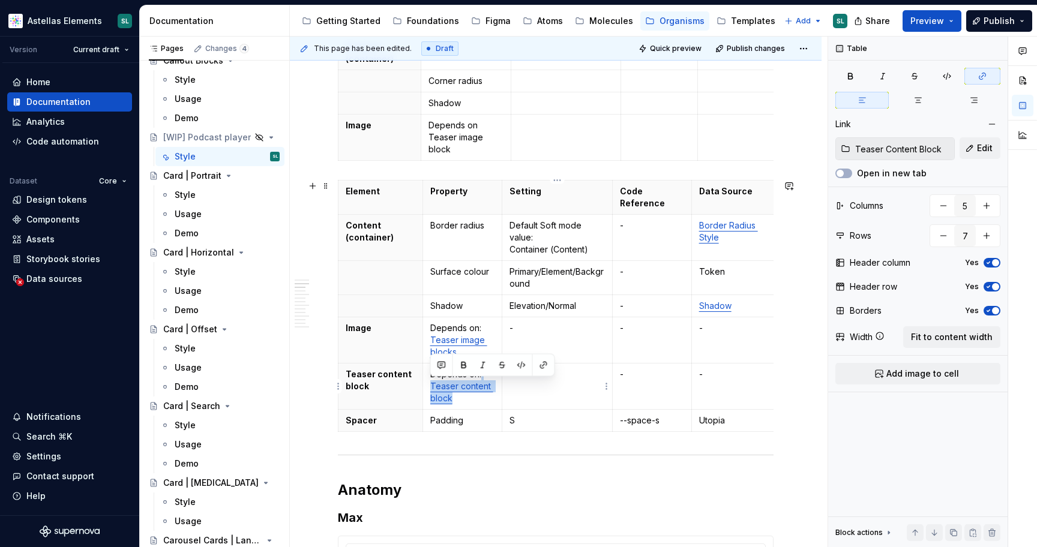
click at [539, 391] on td "-" at bounding box center [557, 387] width 110 height 46
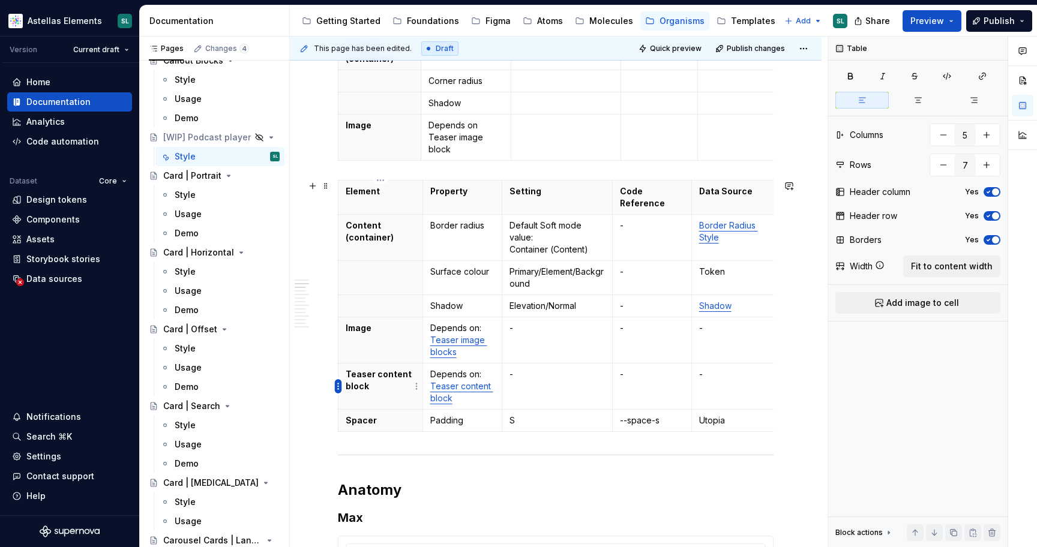
click at [337, 384] on html "Astellas Elements SL Version Current draft Home Documentation Analytics Code au…" at bounding box center [518, 273] width 1037 height 547
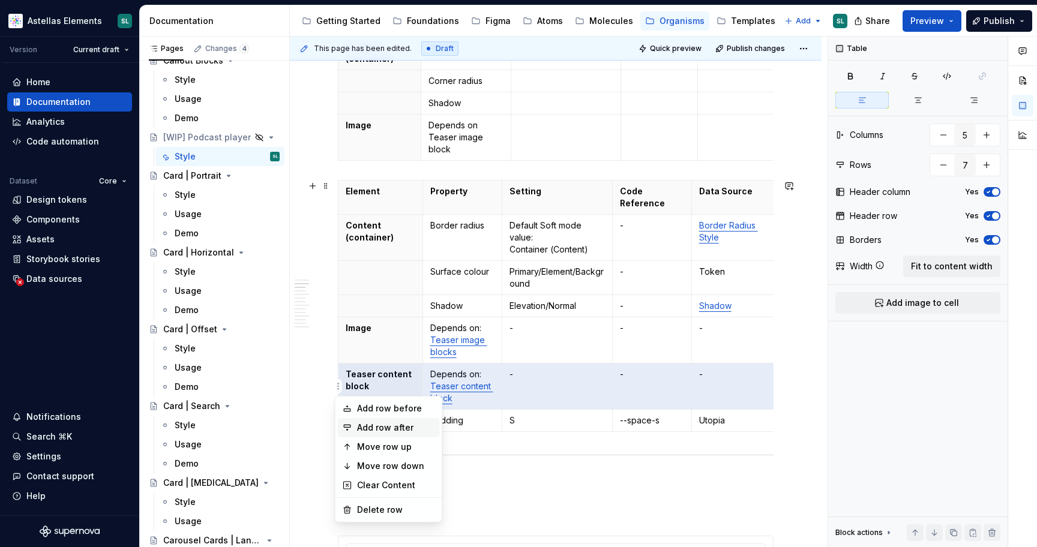
click at [394, 429] on div "Add row after" at bounding box center [396, 428] width 78 height 12
type input "8"
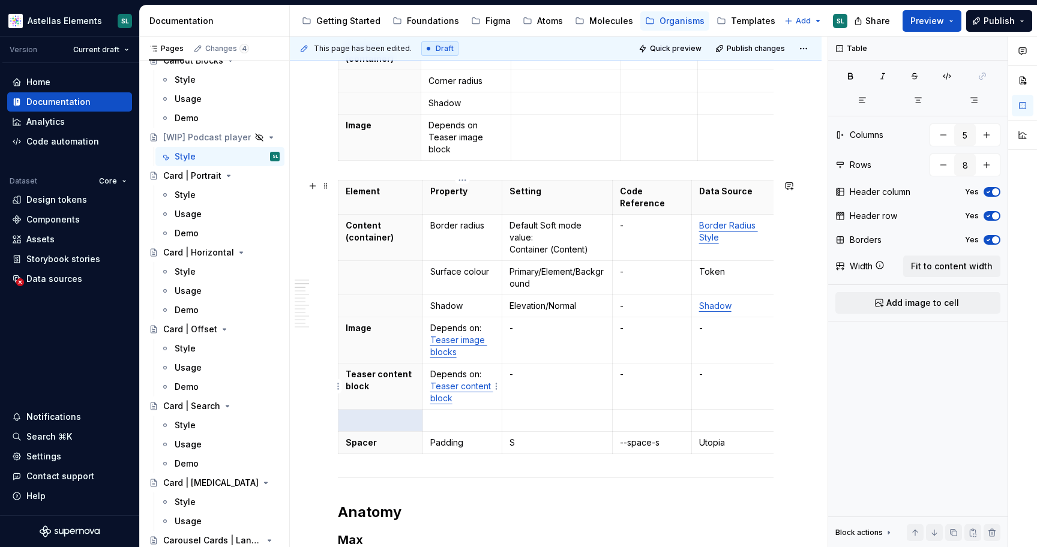
click at [473, 401] on p "Depends on: Teaser content block" at bounding box center [462, 386] width 65 height 36
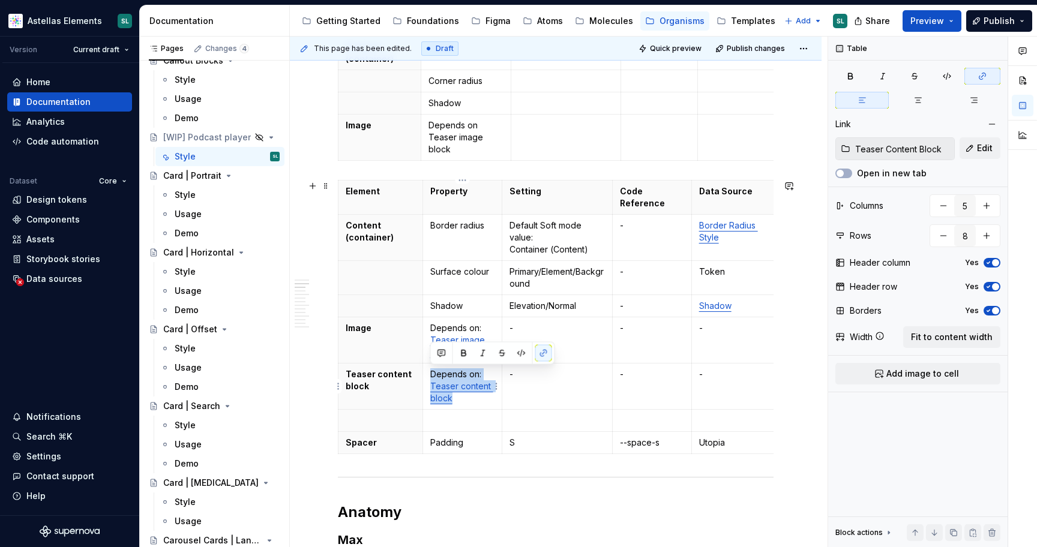
drag, startPoint x: 481, startPoint y: 401, endPoint x: 431, endPoint y: 375, distance: 56.4
click at [431, 375] on p "Depends on: Teaser content block" at bounding box center [462, 386] width 65 height 36
copy p "Depends on: Teaser content block"
click at [454, 419] on p at bounding box center [462, 421] width 65 height 12
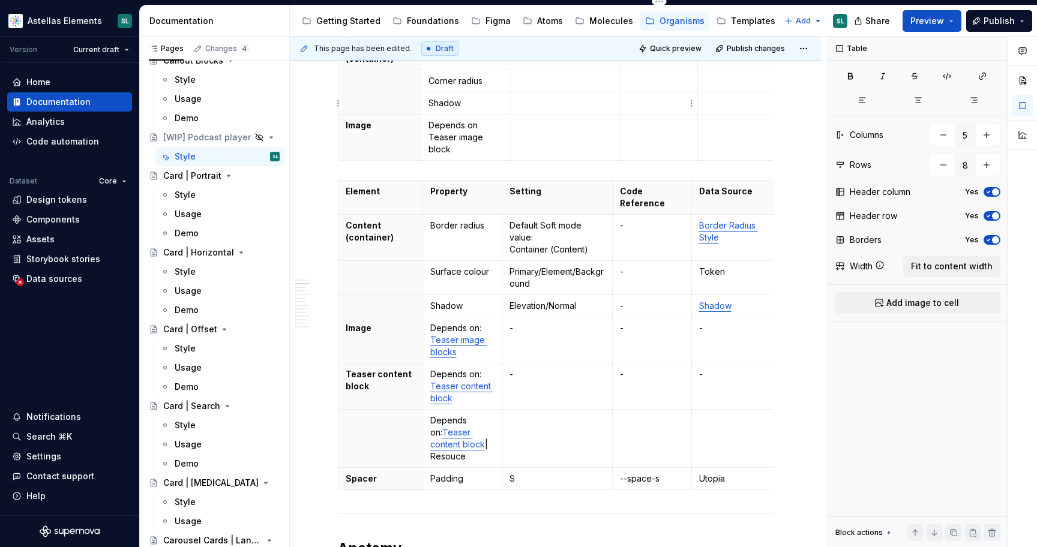
type textarea "*"
drag, startPoint x: 494, startPoint y: 445, endPoint x: 432, endPoint y: 434, distance: 62.7
click at [432, 434] on p "Depends on: Teaser content block | Resouce" at bounding box center [462, 439] width 65 height 48
click at [446, 430] on link "Teaser content block" at bounding box center [457, 438] width 55 height 22
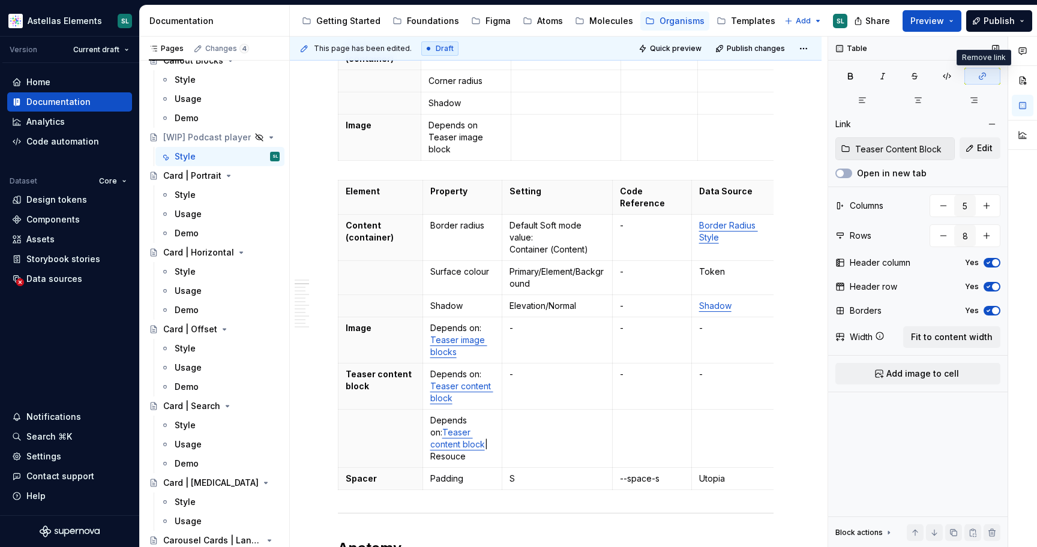
click at [986, 68] on button "button" at bounding box center [982, 76] width 36 height 17
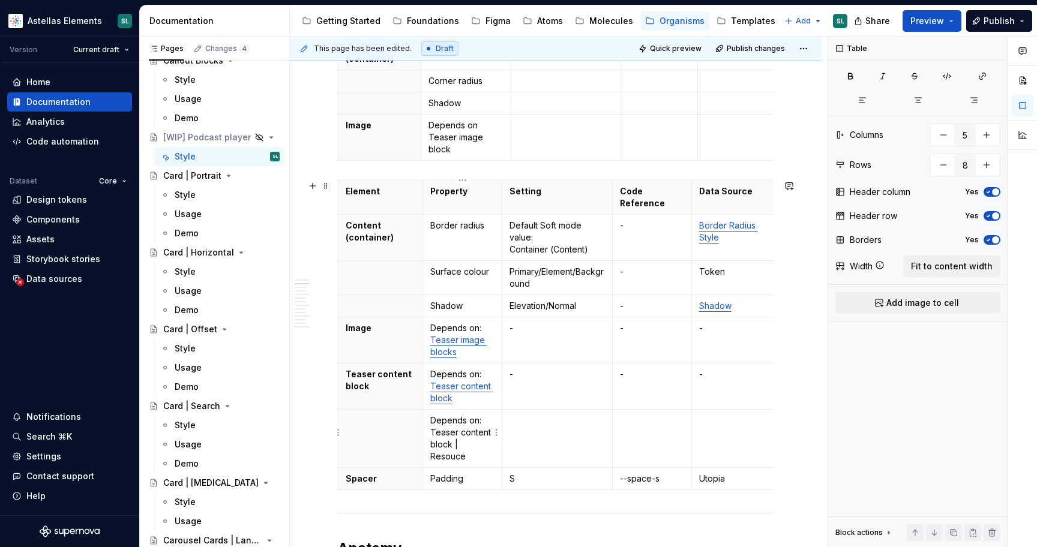
click at [479, 445] on p "Depends on: Teaser content block | Resouce" at bounding box center [462, 439] width 65 height 48
drag, startPoint x: 472, startPoint y: 457, endPoint x: 431, endPoint y: 433, distance: 47.6
click at [431, 434] on p "Depends on: Teaser content block | Resource" at bounding box center [462, 439] width 65 height 48
click at [983, 76] on icon "button" at bounding box center [982, 76] width 10 height 10
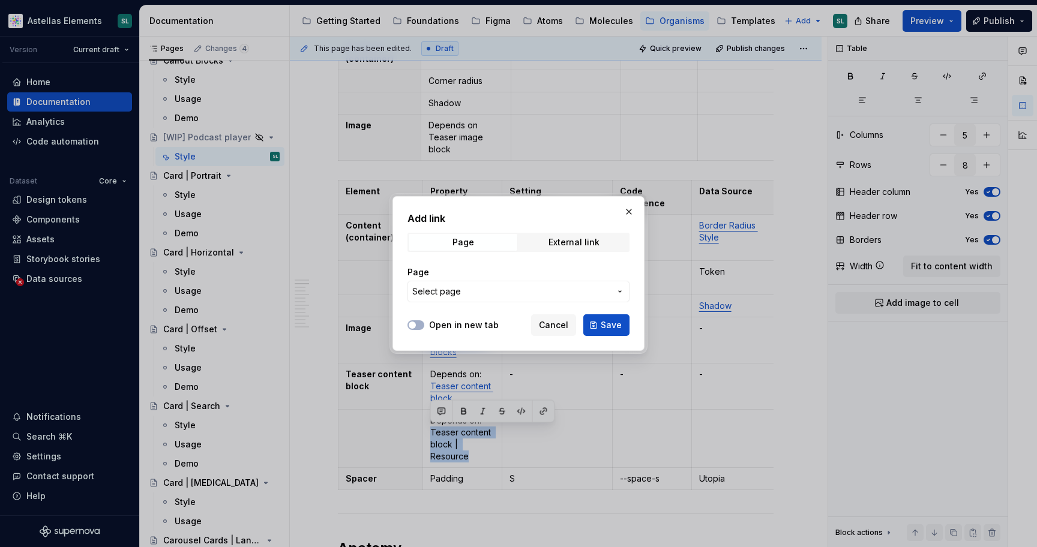
click at [515, 295] on span "Select page" at bounding box center [511, 292] width 198 height 12
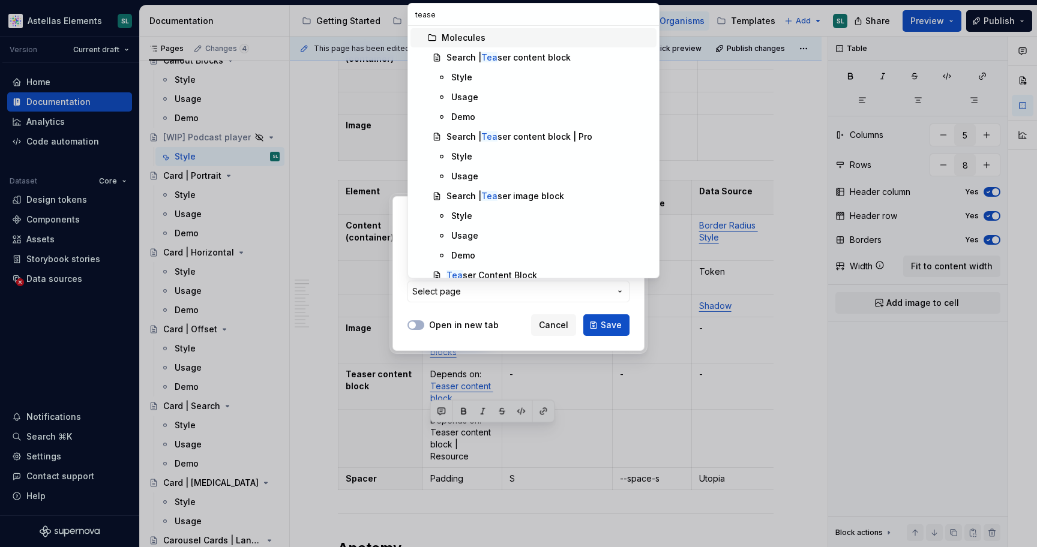
type input "teaser"
click at [512, 142] on div "Search | Teaser content block | Pro" at bounding box center [517, 137] width 143 height 12
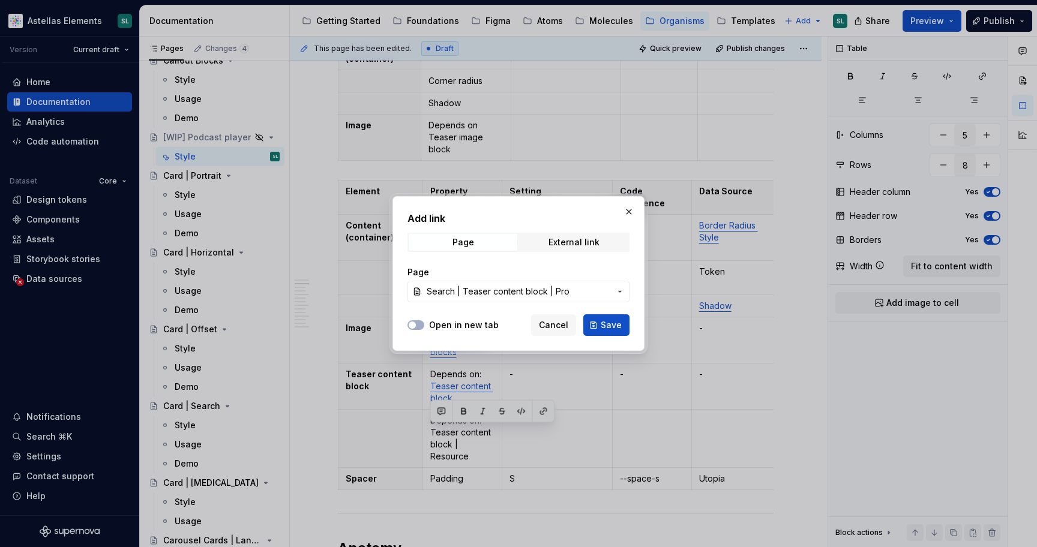
click at [507, 291] on span "Search | Teaser content block | Pro" at bounding box center [498, 292] width 143 height 12
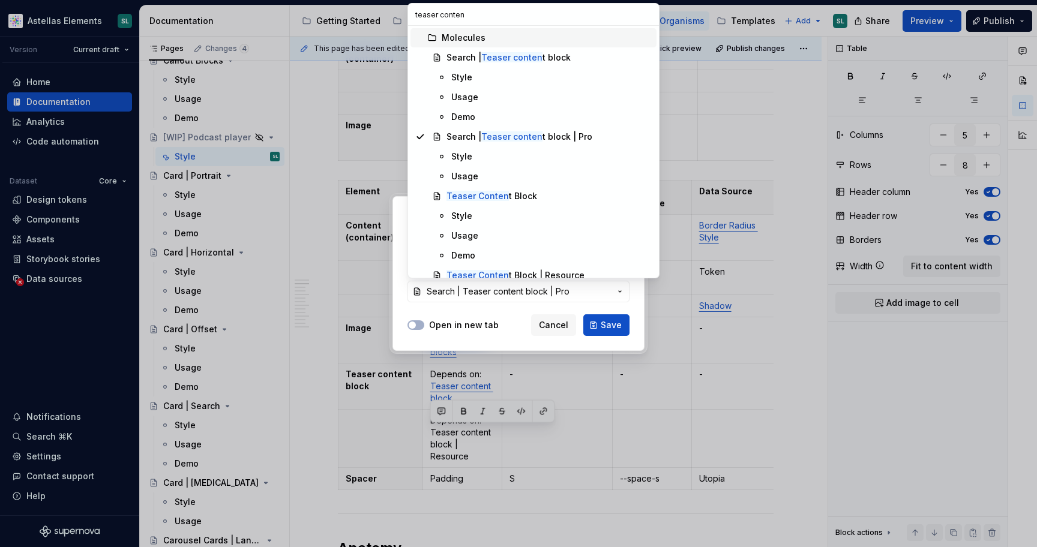
type input "teaser content"
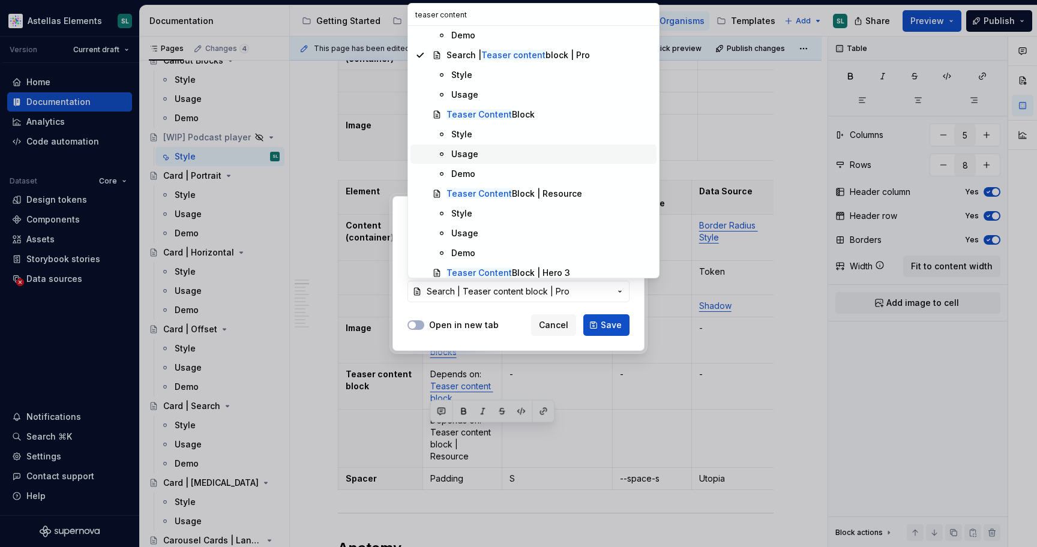
scroll to position [83, 0]
click at [529, 194] on div "Teaser Content Block | Resource" at bounding box center [514, 193] width 136 height 12
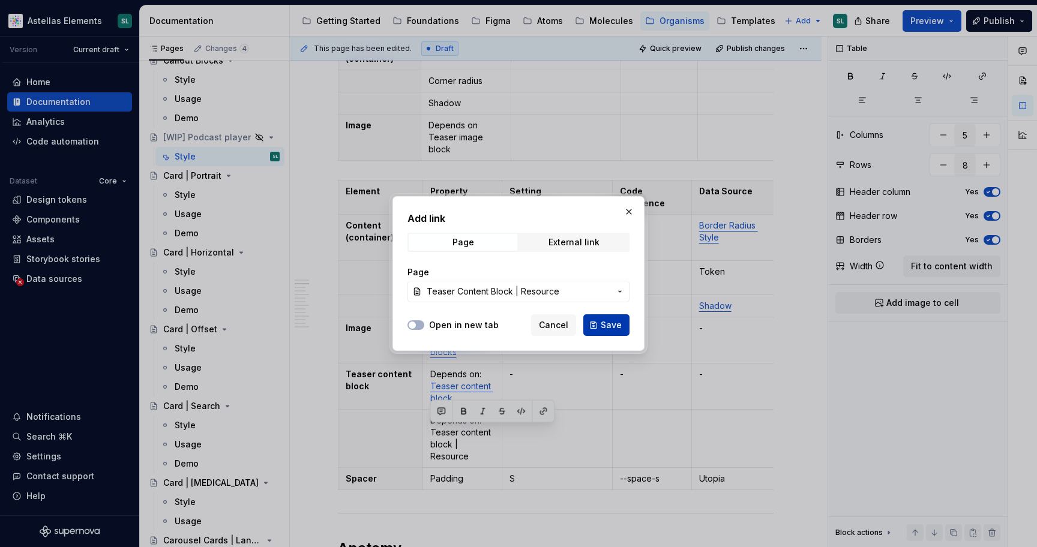
click at [604, 325] on span "Save" at bounding box center [611, 325] width 21 height 12
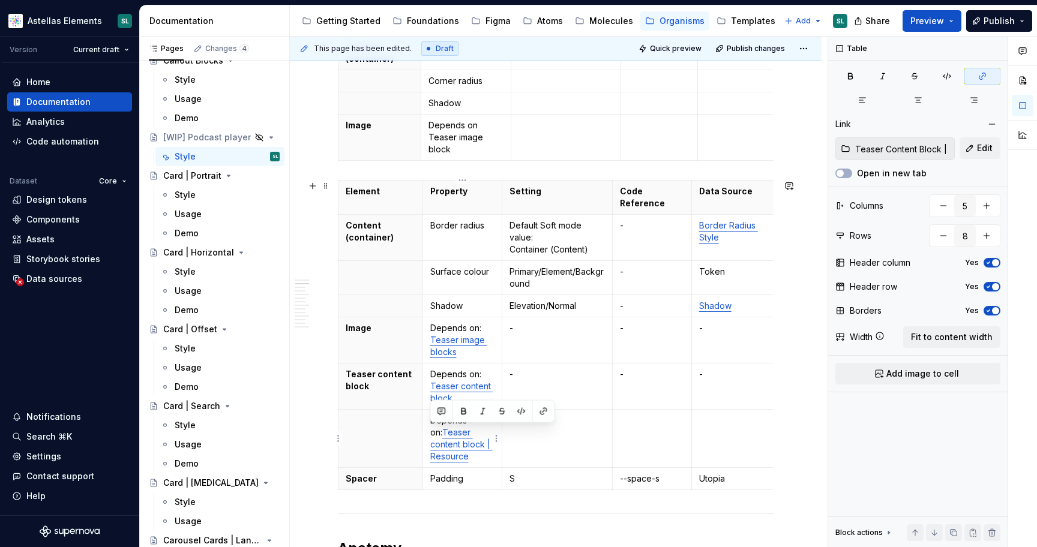
click at [466, 448] on p "Depends on: Teaser content block | Resource" at bounding box center [462, 439] width 65 height 48
click at [538, 442] on td at bounding box center [557, 439] width 110 height 58
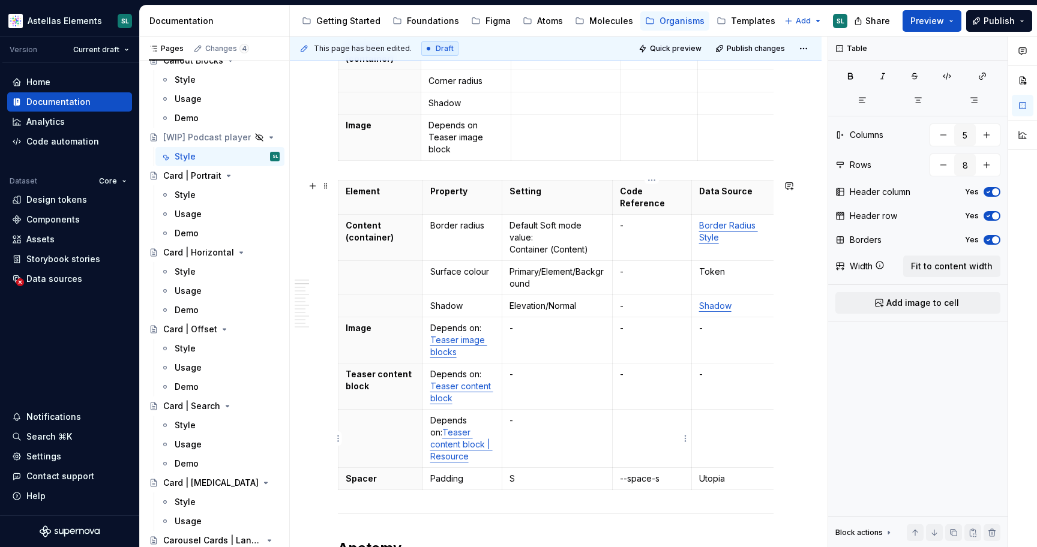
click at [639, 446] on td at bounding box center [651, 439] width 79 height 58
click at [729, 433] on td at bounding box center [735, 439] width 88 height 58
type textarea "*"
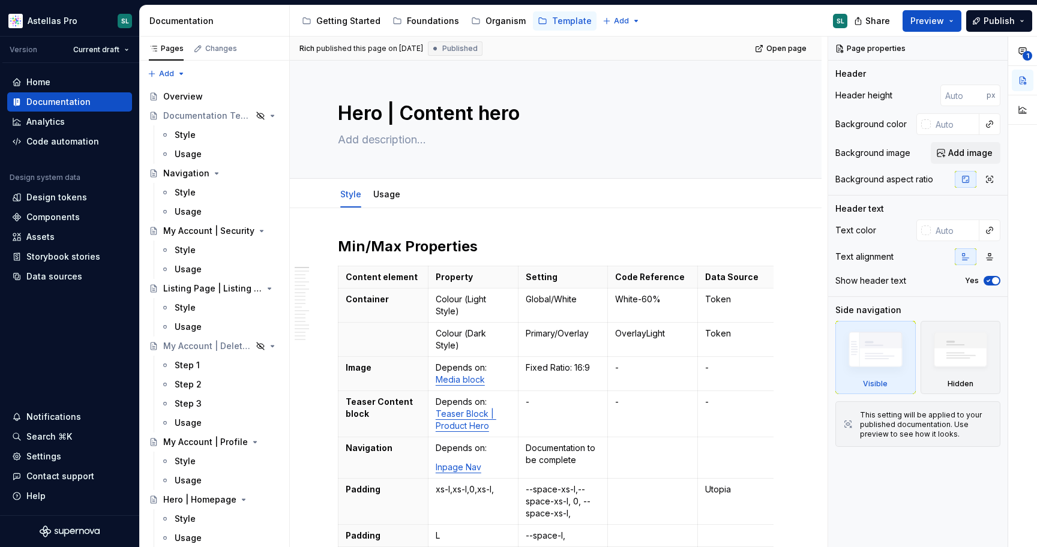
type textarea "*"
